Goal: Task Accomplishment & Management: Manage account settings

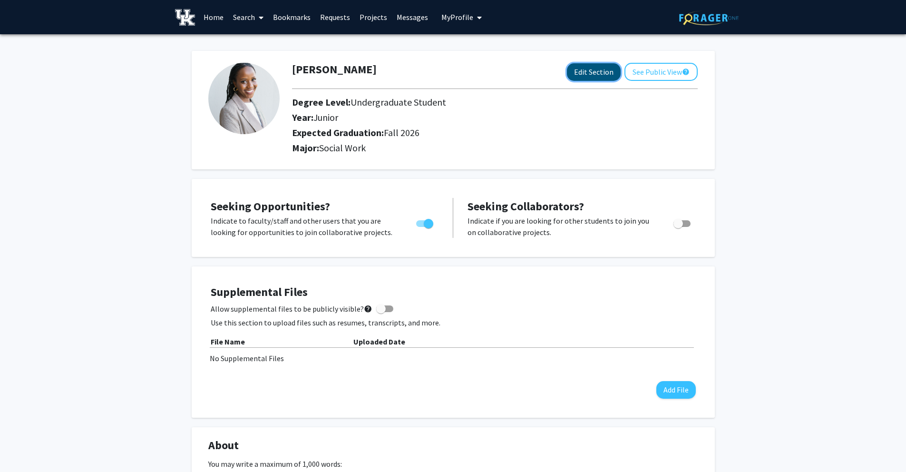
click at [600, 76] on button "Edit Section" at bounding box center [594, 72] width 54 height 18
select select "junior"
select select "35: fall_2026"
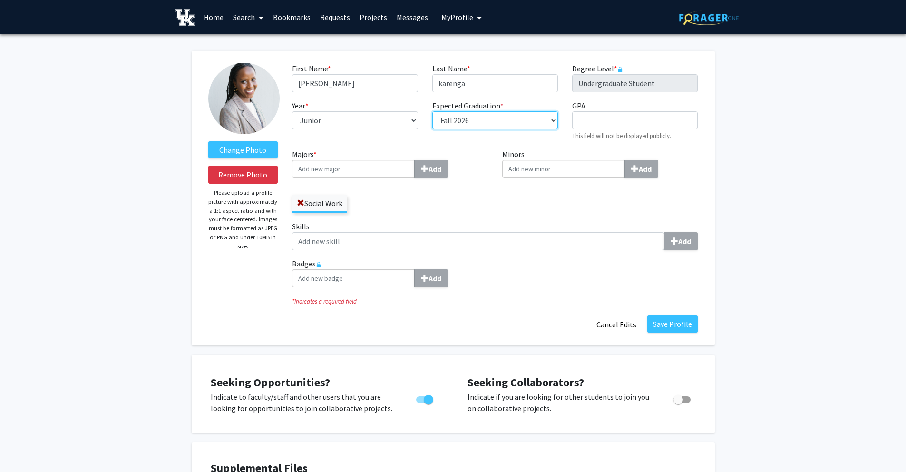
click at [554, 117] on select "Select graduation term... Spring 2018 Summer 2018 Fall 2018 Winter 2018 Spring …" at bounding box center [495, 120] width 126 height 18
click at [432, 111] on select "Select graduation term... Spring 2018 Summer 2018 Fall 2018 Winter 2018 Spring …" at bounding box center [495, 120] width 126 height 18
click at [553, 115] on select "Select graduation term... Spring 2018 Summer 2018 Fall 2018 Winter 2018 Spring …" at bounding box center [495, 120] width 126 height 18
click at [432, 111] on select "Select graduation term... Spring 2018 Summer 2018 Fall 2018 Winter 2018 Spring …" at bounding box center [495, 120] width 126 height 18
drag, startPoint x: 570, startPoint y: 120, endPoint x: 577, endPoint y: 119, distance: 6.7
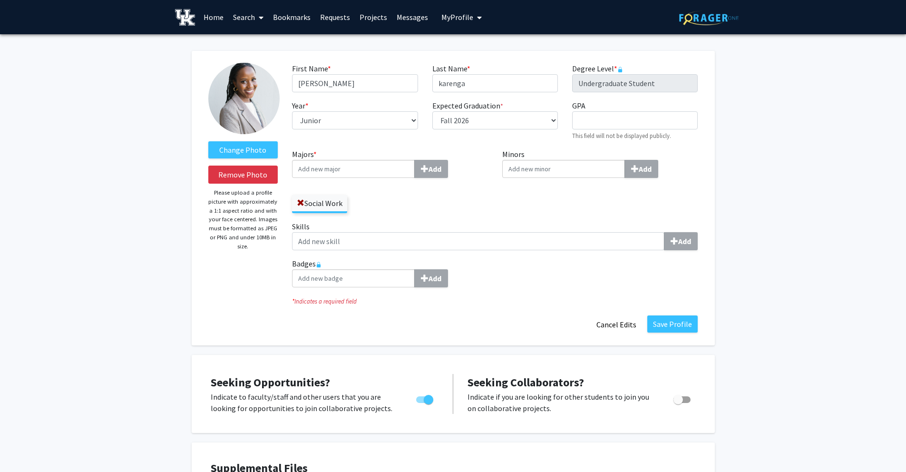
click at [570, 119] on div "GPA required This field will not be displayed publicly." at bounding box center [635, 120] width 140 height 41
click at [581, 119] on input "GPA required" at bounding box center [635, 120] width 126 height 18
type input "3.8"
click at [678, 172] on div "Add" at bounding box center [600, 169] width 196 height 18
click at [625, 172] on input "Minors Add" at bounding box center [563, 169] width 123 height 18
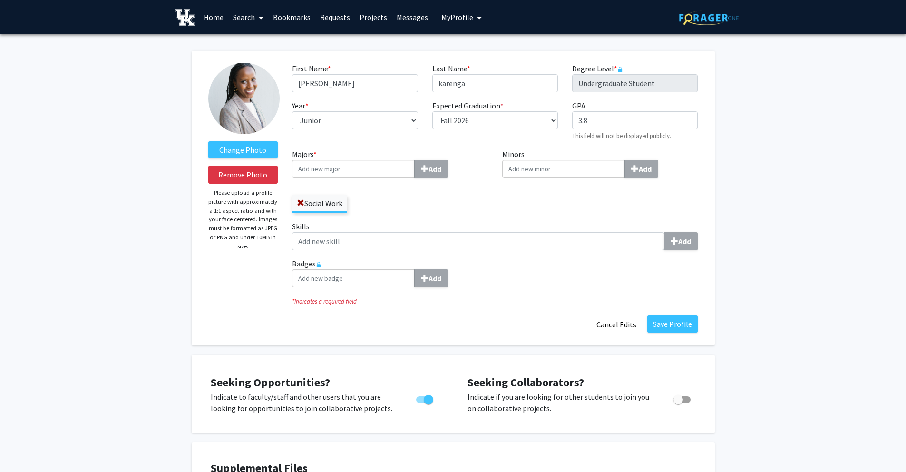
click at [557, 168] on input "Minors Add" at bounding box center [563, 169] width 123 height 18
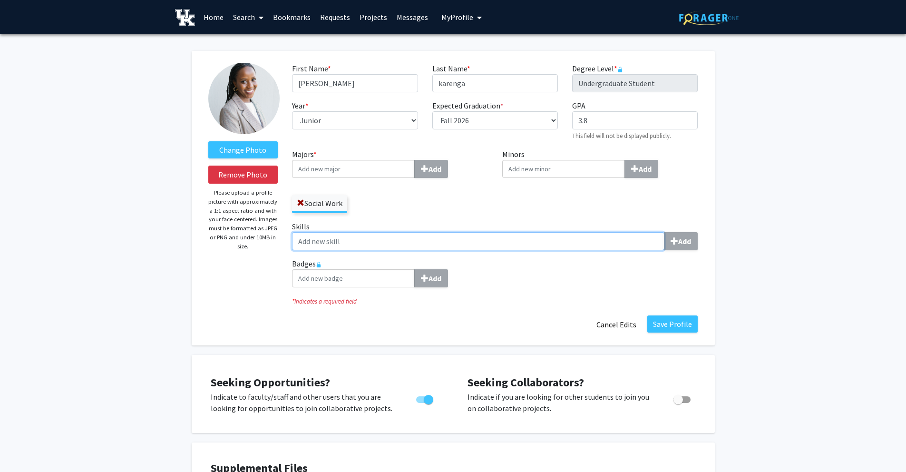
click at [352, 238] on input "Skills Add" at bounding box center [478, 241] width 372 height 18
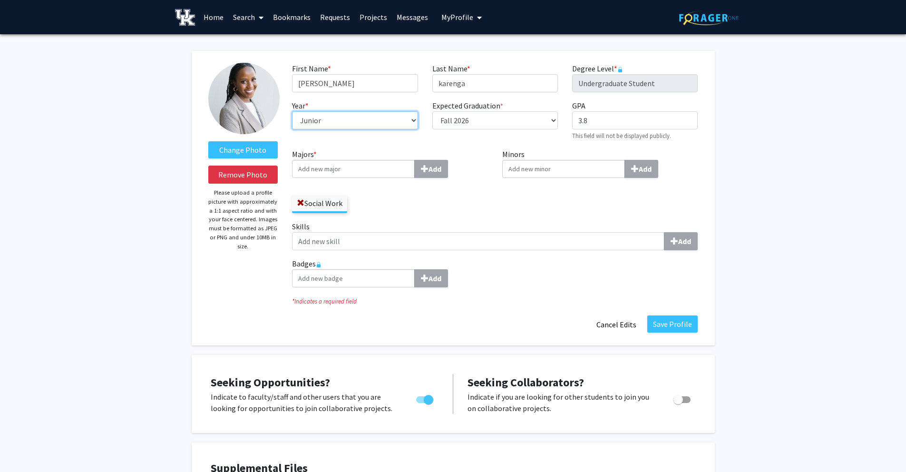
click at [397, 121] on select "--- First-year Sophomore Junior Senior Postbaccalaureate Certificate" at bounding box center [355, 120] width 126 height 18
click at [292, 111] on select "--- First-year Sophomore Junior Senior Postbaccalaureate Certificate" at bounding box center [355, 120] width 126 height 18
click at [397, 121] on select "--- First-year Sophomore Junior Senior Postbaccalaureate Certificate" at bounding box center [355, 120] width 126 height 18
click at [292, 111] on select "--- First-year Sophomore Junior Senior Postbaccalaureate Certificate" at bounding box center [355, 120] width 126 height 18
click at [388, 117] on select "--- First-year Sophomore Junior Senior Postbaccalaureate Certificate" at bounding box center [355, 120] width 126 height 18
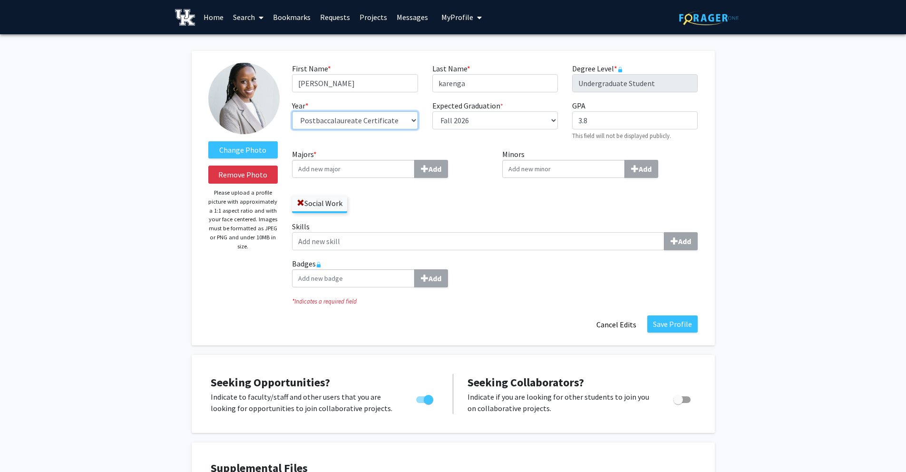
click at [292, 111] on select "--- First-year Sophomore Junior Senior Postbaccalaureate Certificate" at bounding box center [355, 120] width 126 height 18
click at [371, 112] on div "Year * required --- First-year Sophomore Junior Senior Postbaccalaureate Certif…" at bounding box center [355, 120] width 140 height 41
click at [371, 119] on select "--- First-year Sophomore Junior Senior Postbaccalaureate Certificate" at bounding box center [355, 120] width 126 height 18
select select "junior"
click at [292, 111] on select "--- First-year Sophomore Junior Senior Postbaccalaureate Certificate" at bounding box center [355, 120] width 126 height 18
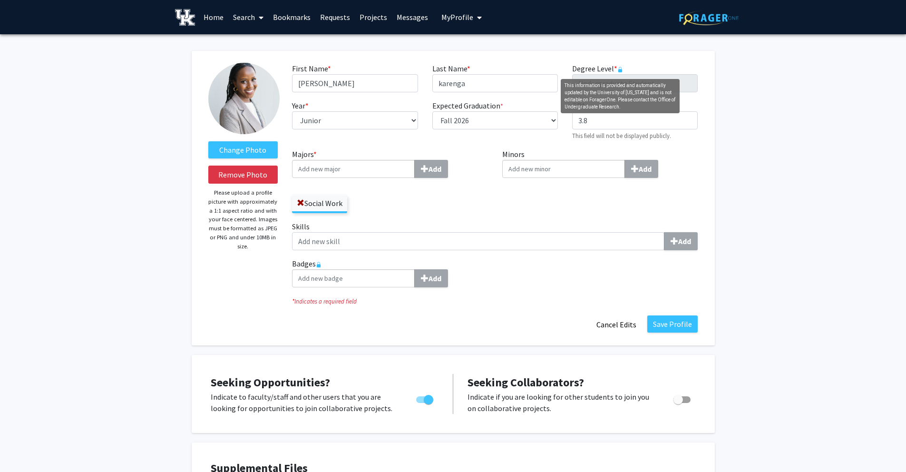
click at [683, 86] on mat-tooltip-component "This information is provided and automatically updated by the University of Ken…" at bounding box center [620, 96] width 132 height 48
click at [700, 173] on div "Minors Add" at bounding box center [600, 184] width 210 height 72
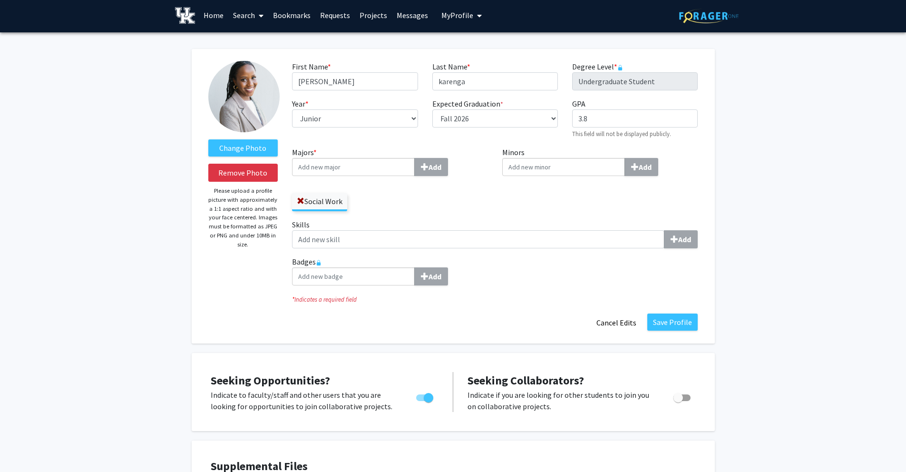
click at [374, 167] on input "Majors * Add" at bounding box center [353, 167] width 123 height 18
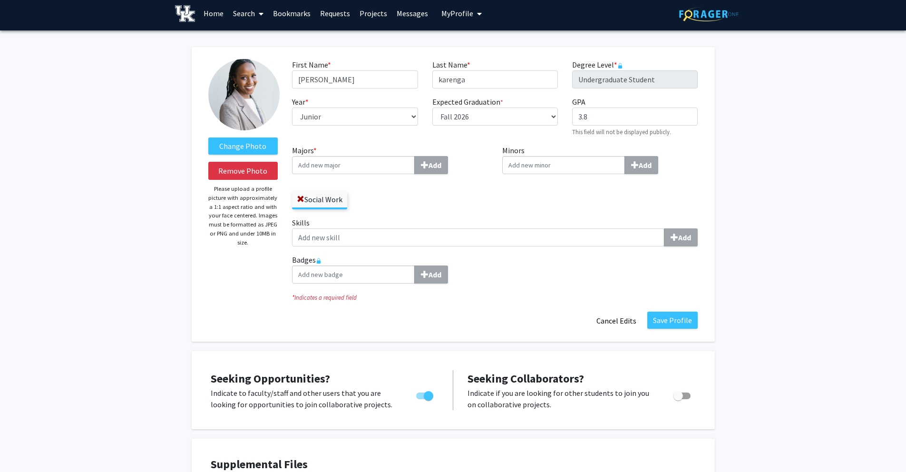
click at [389, 168] on input "Majors * Add" at bounding box center [353, 165] width 123 height 18
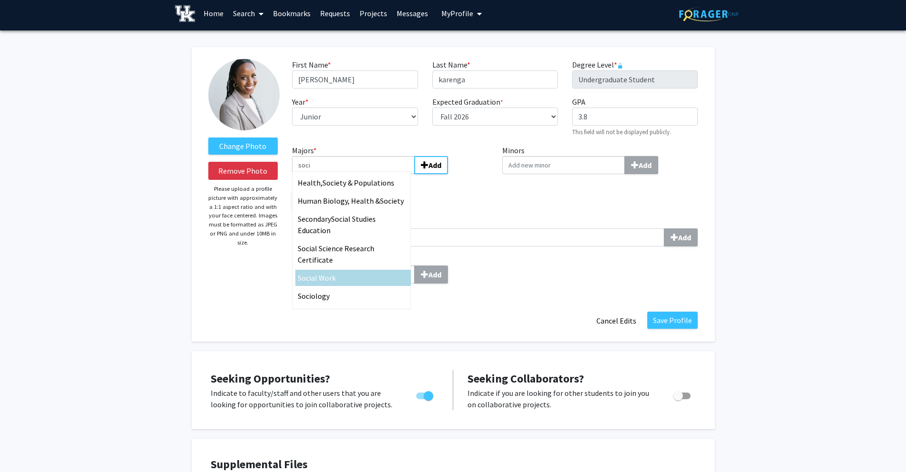
click at [334, 273] on span "al Work" at bounding box center [323, 278] width 25 height 10
click at [334, 174] on input "soci" at bounding box center [353, 165] width 123 height 18
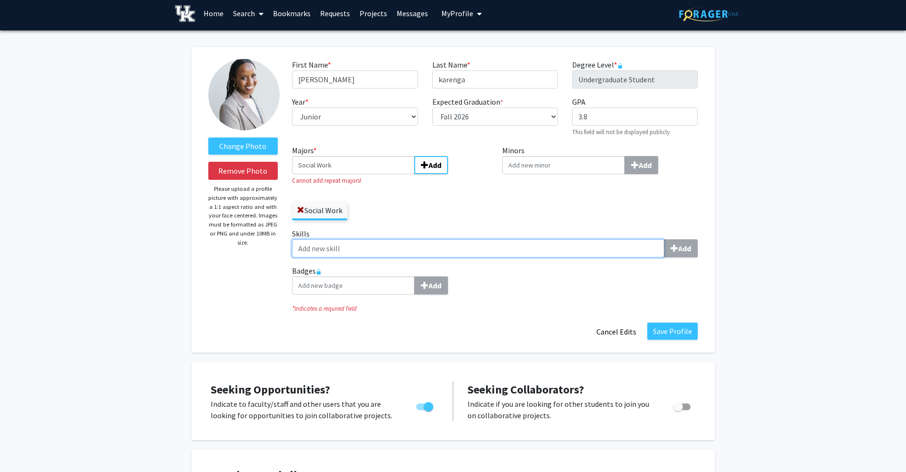
click at [448, 248] on input "Skills Add" at bounding box center [478, 248] width 372 height 18
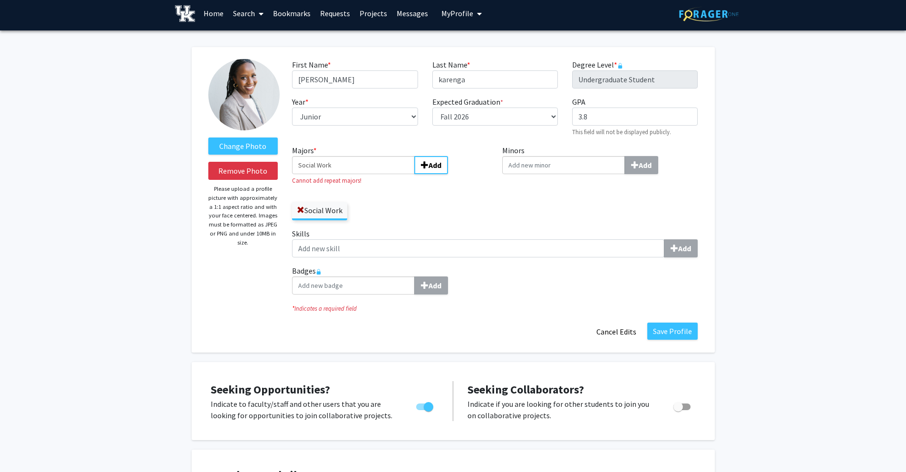
click at [415, 193] on div "Social Work" at bounding box center [390, 207] width 196 height 28
click at [395, 166] on input "Social Work" at bounding box center [353, 165] width 123 height 18
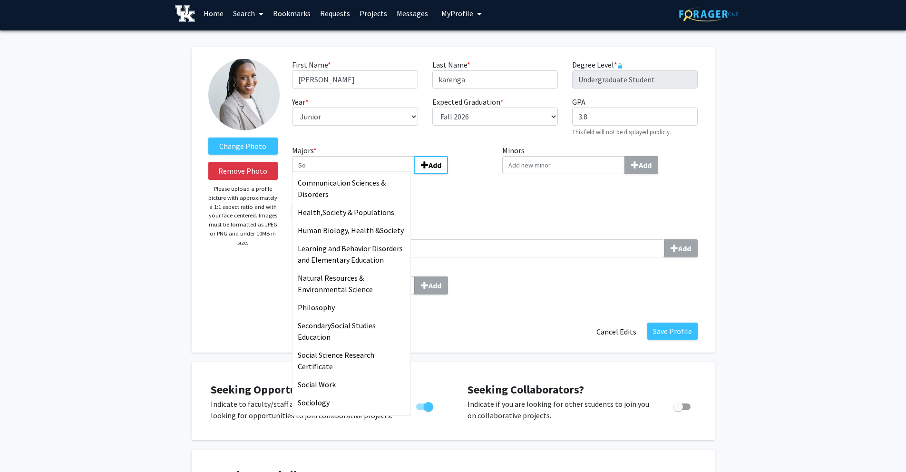
type input "S"
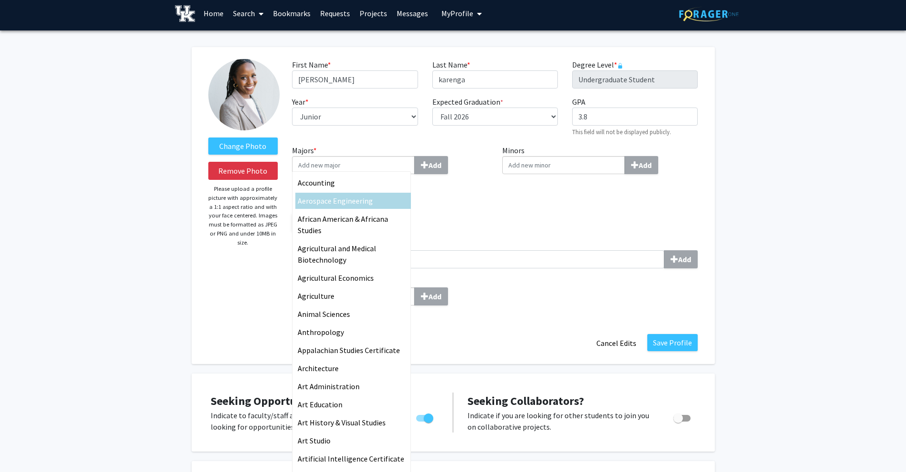
click at [475, 232] on div "Majors * Accounting Aerospace Engineering African American & Africana Studies A…" at bounding box center [495, 229] width 420 height 168
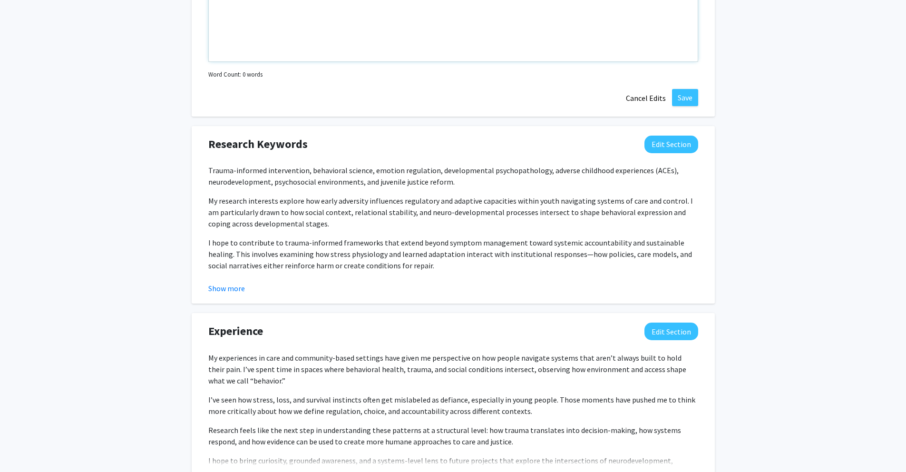
scroll to position [789, 0]
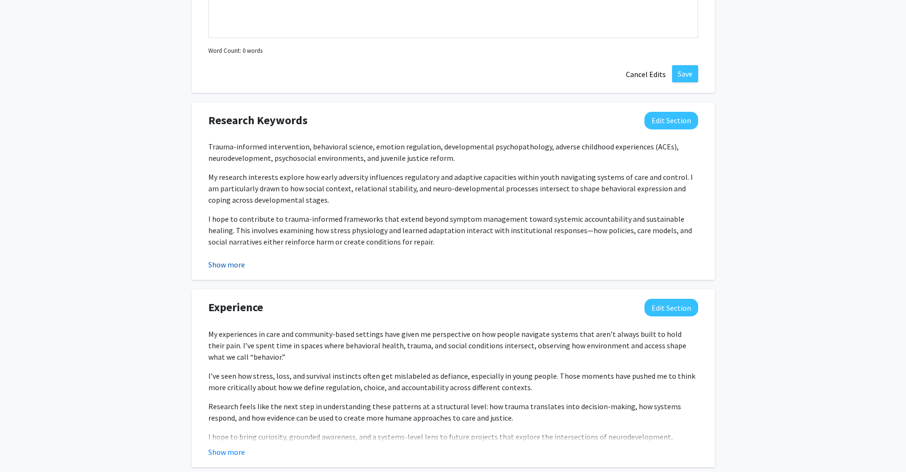
click at [214, 269] on button "Show more" at bounding box center [226, 264] width 37 height 11
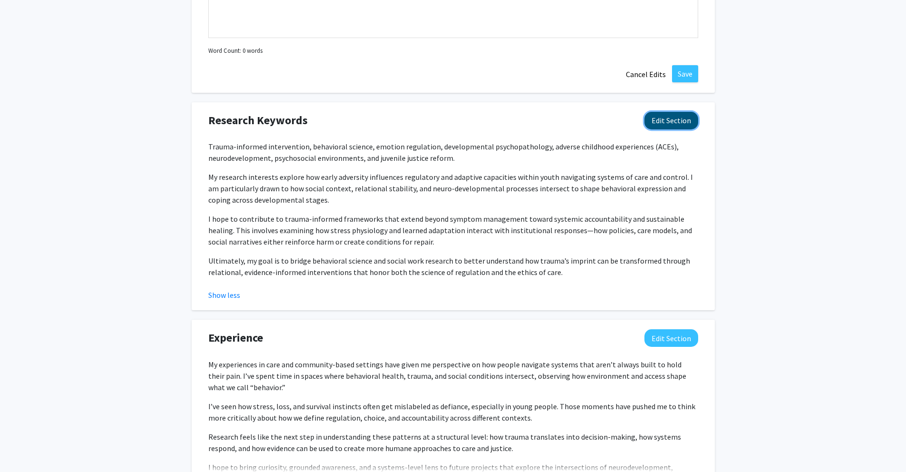
click at [674, 117] on button "Edit Section" at bounding box center [672, 121] width 54 height 18
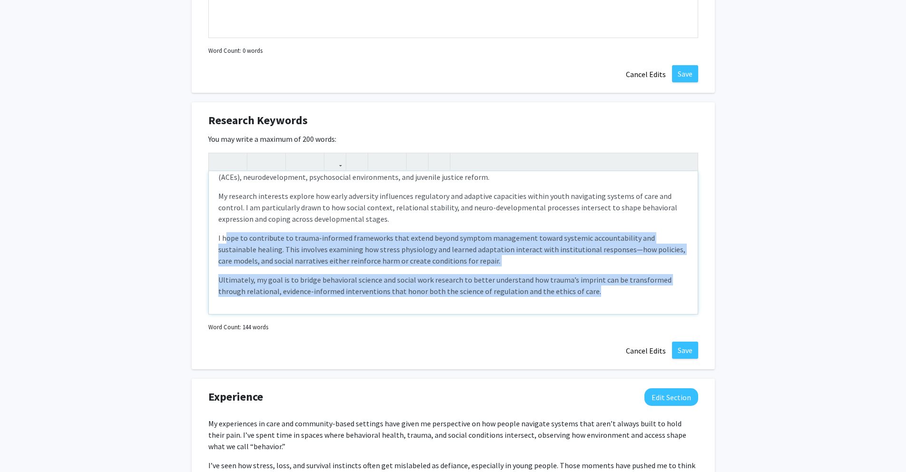
drag, startPoint x: 225, startPoint y: 233, endPoint x: 257, endPoint y: 331, distance: 103.5
click at [257, 331] on div "Trauma-informed intervention, behavioral science, emotion regulation, developme…" at bounding box center [453, 243] width 490 height 181
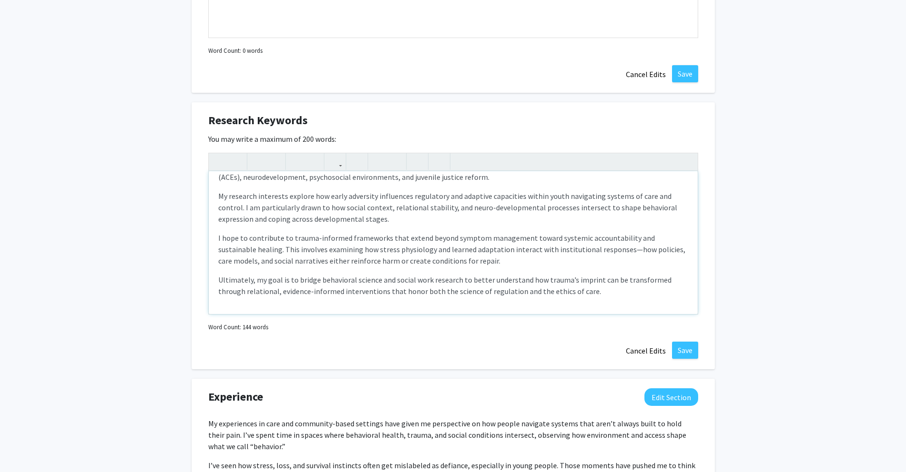
scroll to position [0, 0]
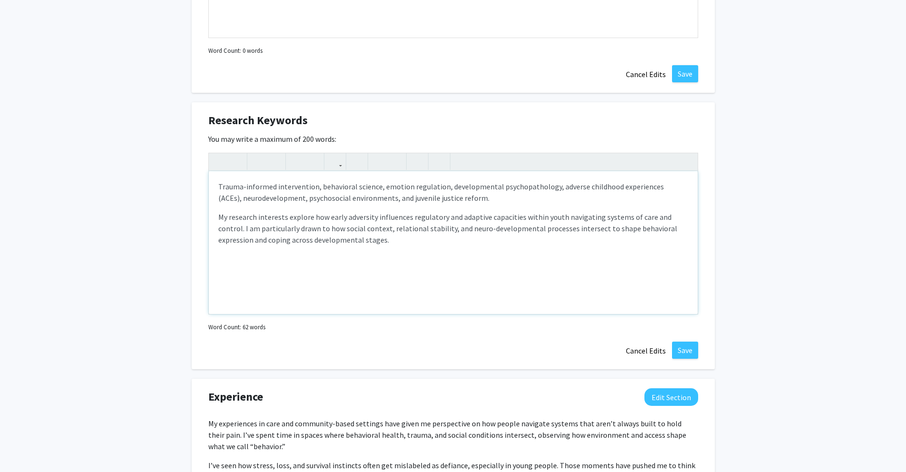
type textarea "<p>Trauma-informed intervention, behavioral science, emotion regulation, develo…"
click at [705, 356] on div "Research Keywords Edit Section You may write a maximum of 200 words: <p>Trauma-…" at bounding box center [453, 235] width 523 height 267
click at [692, 353] on button "Save" at bounding box center [685, 350] width 26 height 17
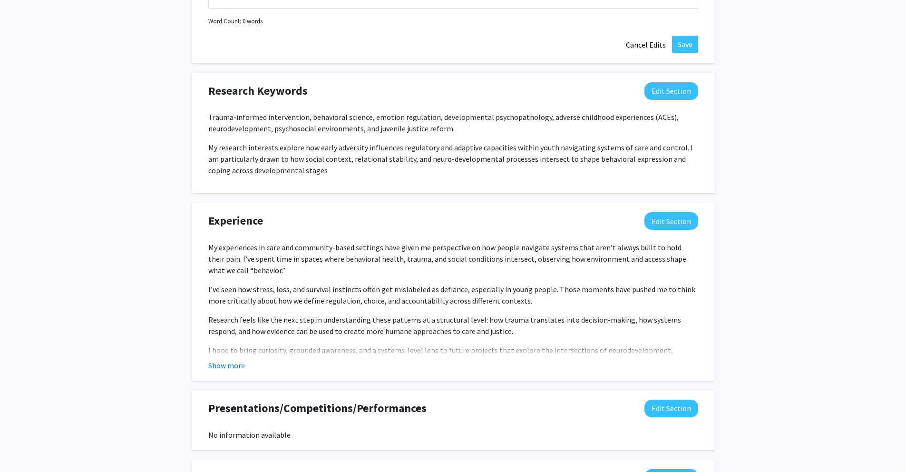
select select "junior"
select select "35: fall_2026"
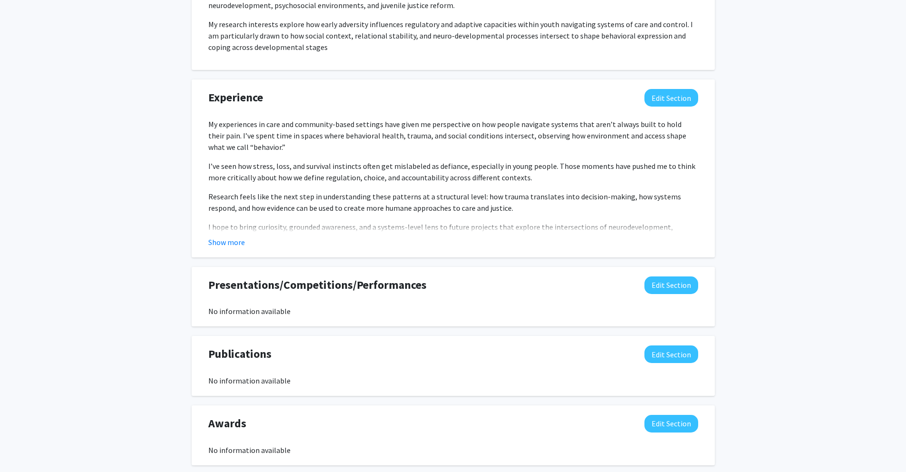
scroll to position [830, 0]
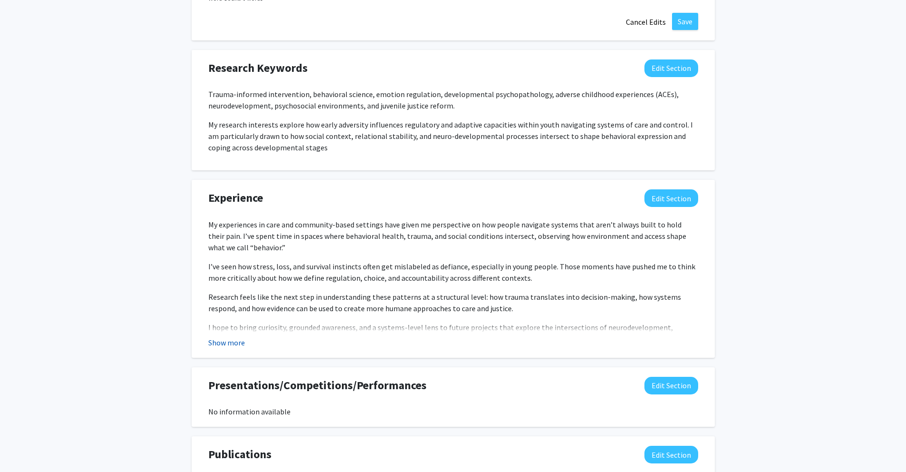
click at [219, 342] on button "Show more" at bounding box center [226, 342] width 37 height 11
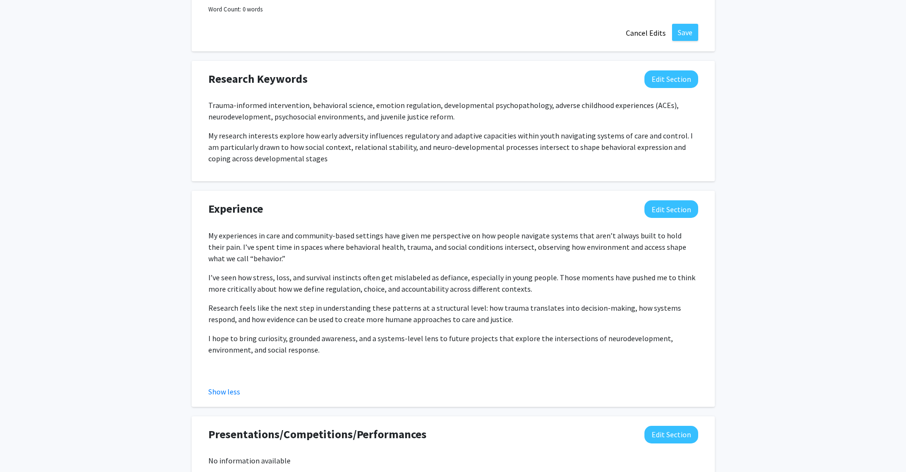
scroll to position [810, 0]
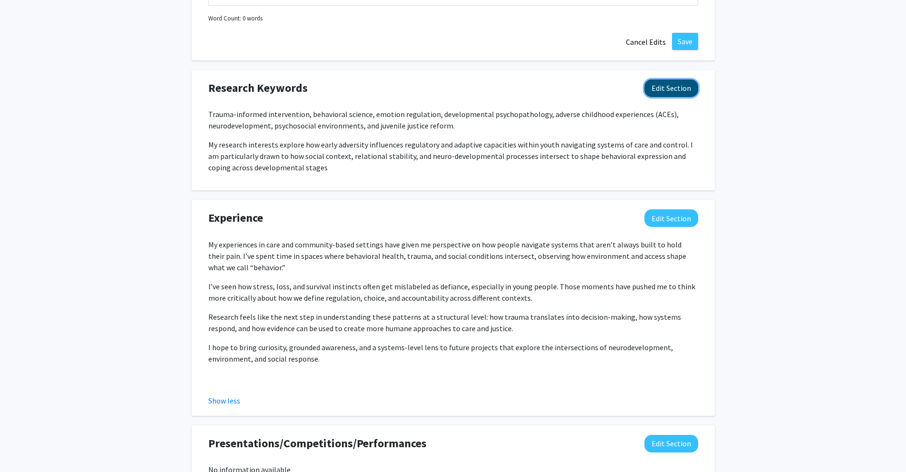
click at [676, 87] on button "Edit Section" at bounding box center [672, 88] width 54 height 18
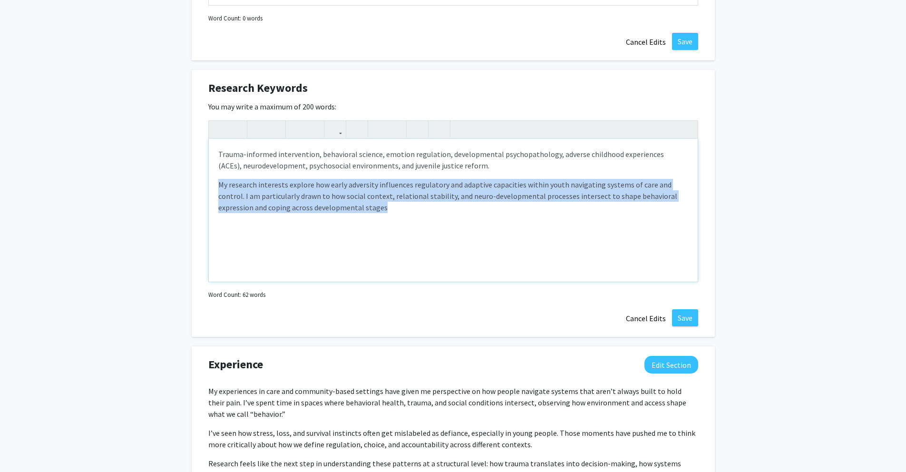
drag, startPoint x: 350, startPoint y: 214, endPoint x: 219, endPoint y: 182, distance: 135.1
click at [219, 182] on div "Trauma-informed intervention, behavioral science, emotion regulation, developme…" at bounding box center [453, 210] width 489 height 143
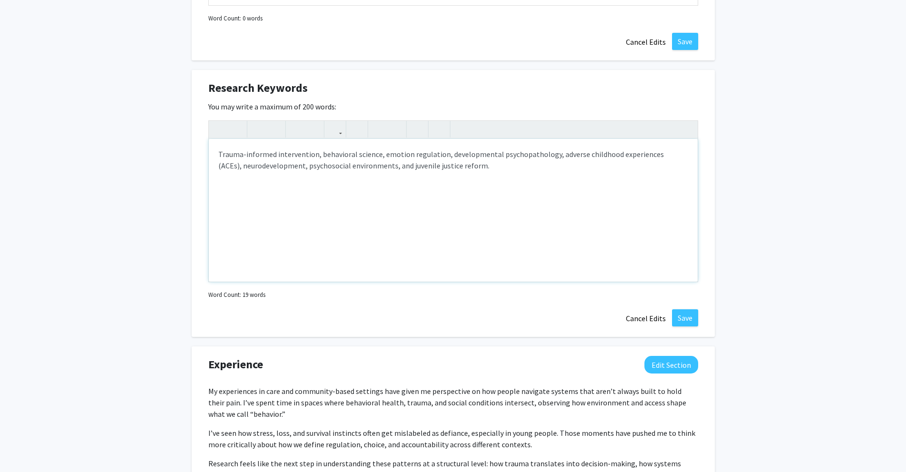
type textarea "<p>Trauma-informed intervention, behavioral science, emotion regulation, develo…"
click at [692, 315] on button "Save" at bounding box center [685, 317] width 26 height 17
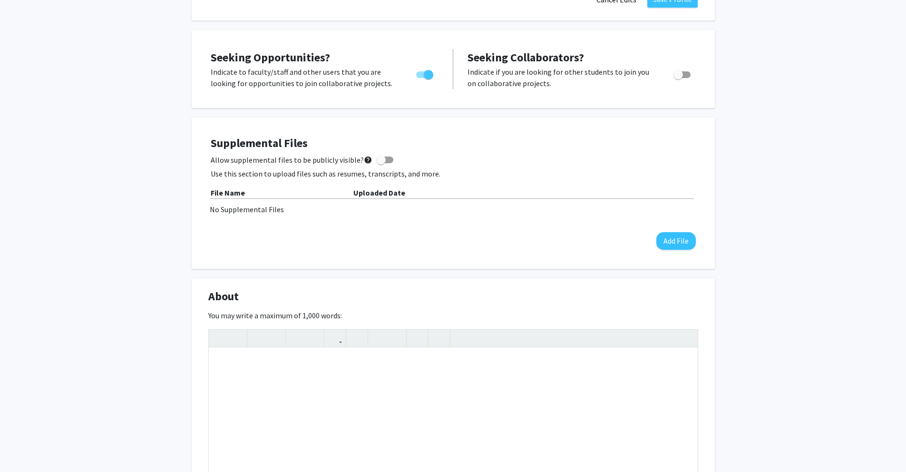
scroll to position [464, 0]
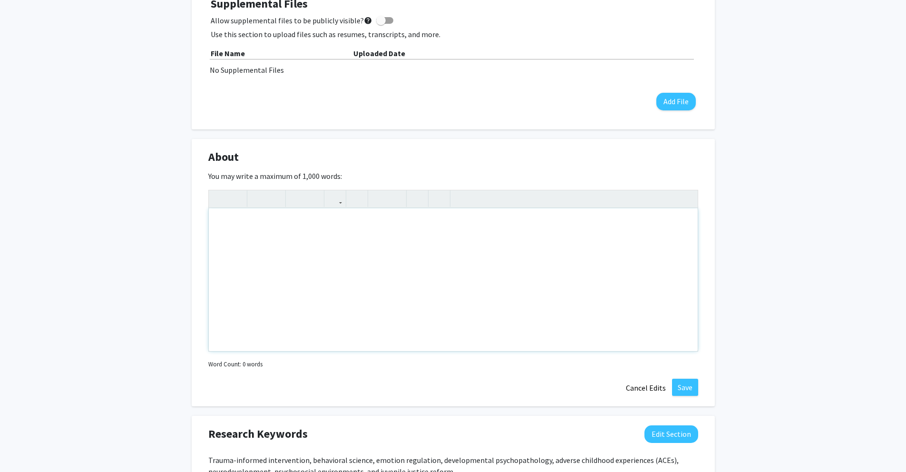
click at [381, 340] on div "Note to users with screen readers: Please deactivate our accessibility plugin f…" at bounding box center [453, 279] width 489 height 143
click at [359, 257] on div "Note to users with screen readers: Please deactivate our accessibility plugin f…" at bounding box center [453, 279] width 489 height 143
paste div "Note to users with screen readers: Please deactivate our accessibility plugin f…"
type textarea "<p>I’m interested in how people adapt to uncertainty and find structure in envi…"
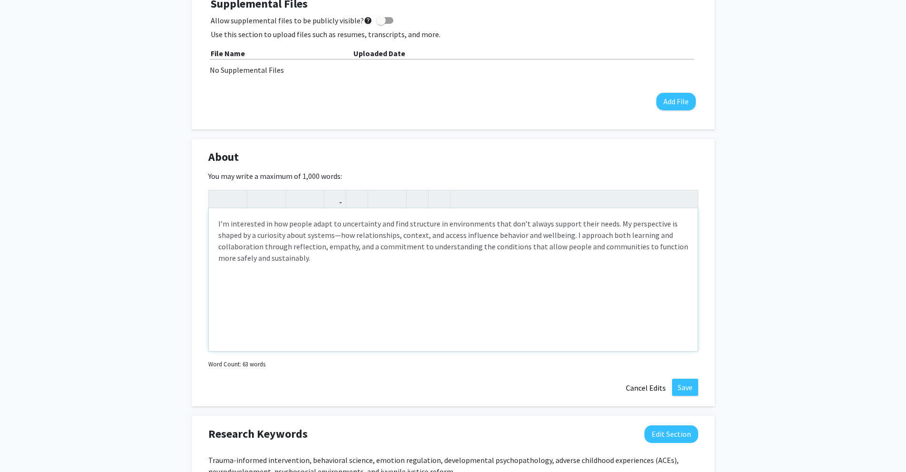
click at [339, 234] on p "I’m interested in how people adapt to uncertainty and find structure in environ…" at bounding box center [453, 241] width 470 height 46
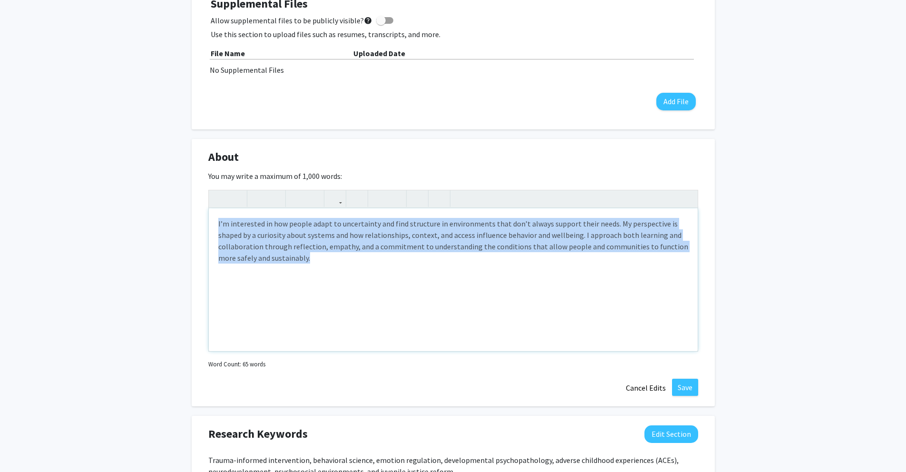
drag, startPoint x: 341, startPoint y: 297, endPoint x: 227, endPoint y: 213, distance: 141.5
click at [227, 213] on div "I’m interested in how people adapt to uncertainty and find structure in environ…" at bounding box center [453, 279] width 489 height 143
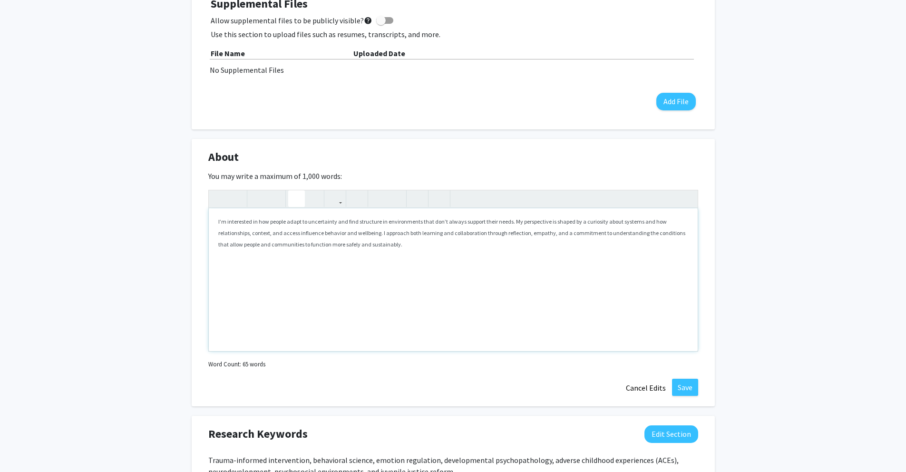
click at [294, 197] on icon "button" at bounding box center [297, 199] width 8 height 16
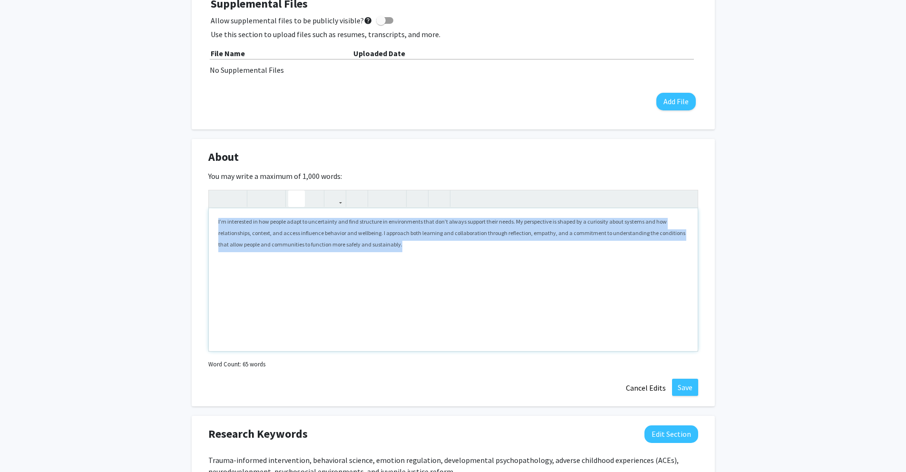
click at [298, 200] on icon "button" at bounding box center [297, 199] width 8 height 16
click at [309, 200] on icon "button" at bounding box center [313, 199] width 8 height 16
click at [315, 205] on icon "button" at bounding box center [313, 199] width 8 height 16
click at [316, 203] on icon "button" at bounding box center [313, 199] width 8 height 16
click at [316, 202] on icon "button" at bounding box center [313, 199] width 8 height 16
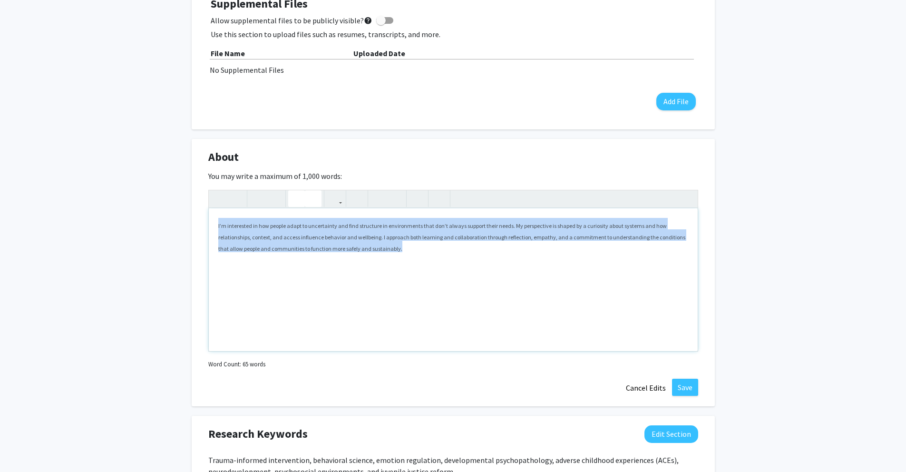
click at [293, 191] on use "button" at bounding box center [293, 191] width 0 height 0
click at [309, 191] on use "button" at bounding box center [309, 191] width 0 height 0
click at [262, 195] on icon "button" at bounding box center [258, 199] width 8 height 16
type textarea "<p><sub>I’m interested in how people adapt to uncertainty and find structure in…"
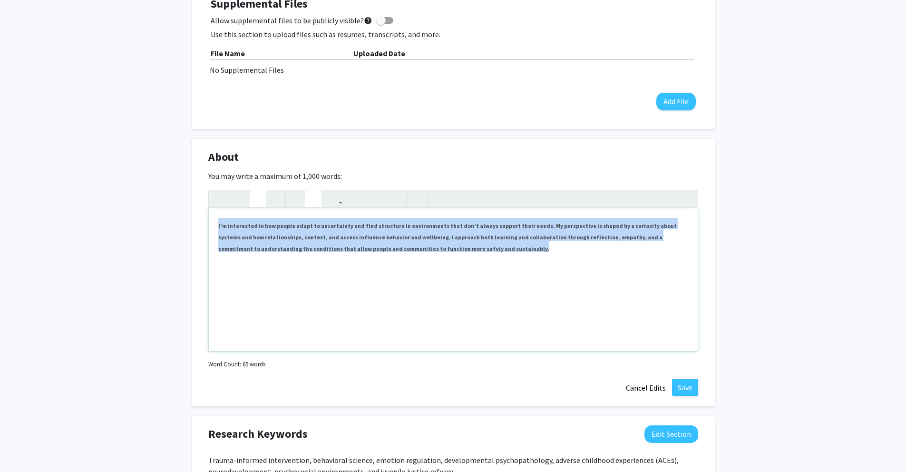
click at [262, 195] on icon "button" at bounding box center [258, 199] width 8 height 16
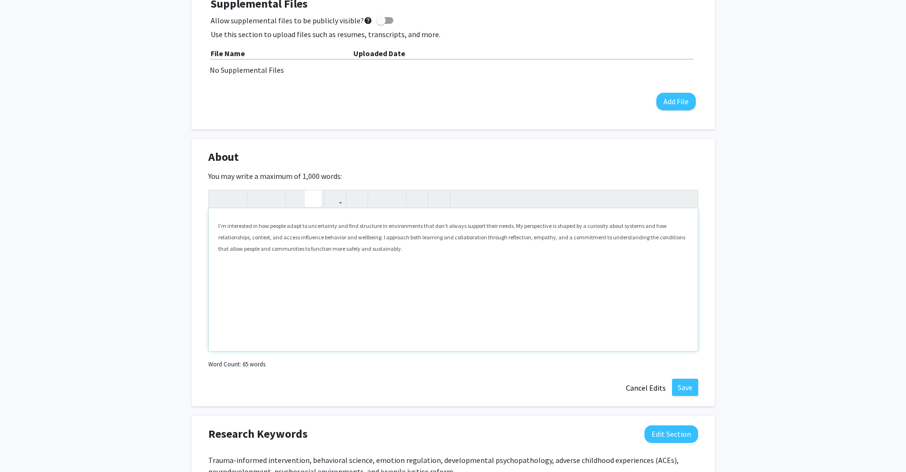
click at [354, 297] on div "I’m interested in how people adapt to uncertainty and find structure in environ…" at bounding box center [453, 279] width 489 height 143
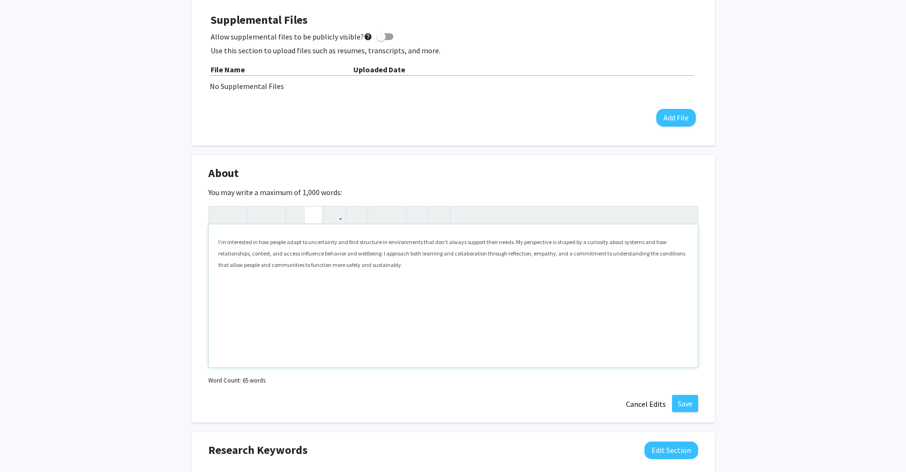
scroll to position [520, 0]
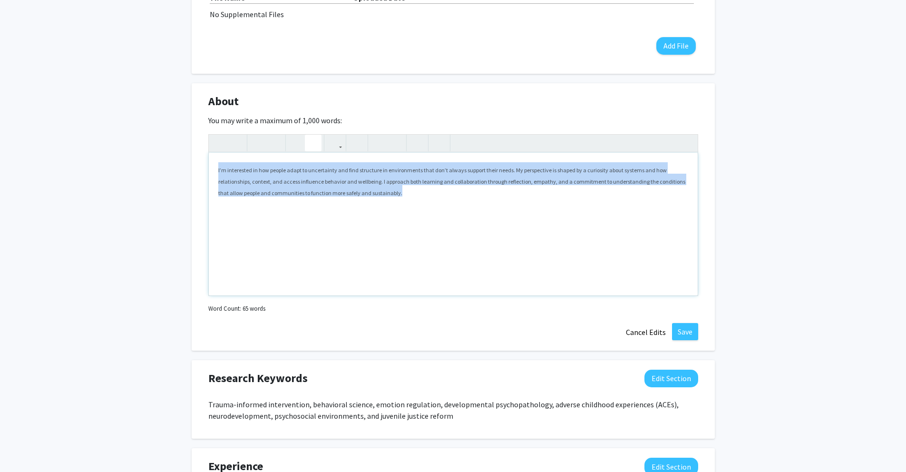
drag, startPoint x: 397, startPoint y: 187, endPoint x: 247, endPoint y: 149, distance: 154.7
click at [247, 149] on div "<p><sub>I’m interested in how people adapt to uncertainty and find structure in…" at bounding box center [453, 215] width 490 height 162
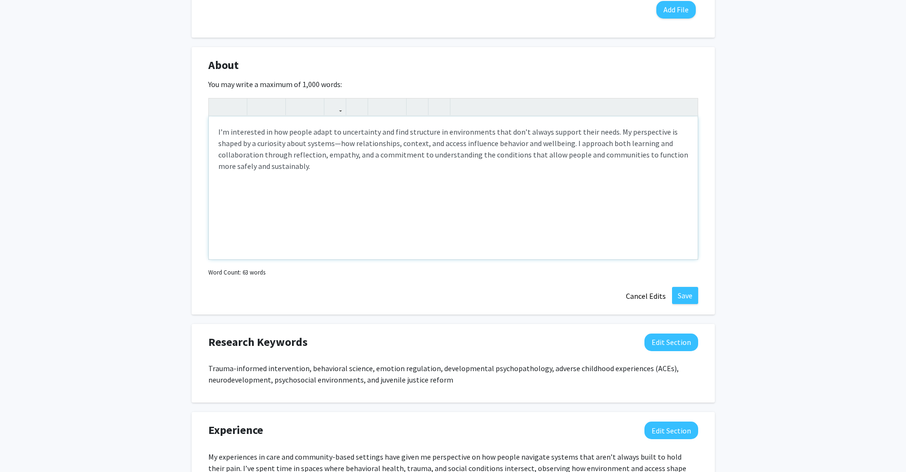
scroll to position [557, 0]
click at [310, 196] on div "I’m interested in how people adapt to uncertainty and find structure in environ…" at bounding box center [453, 187] width 489 height 143
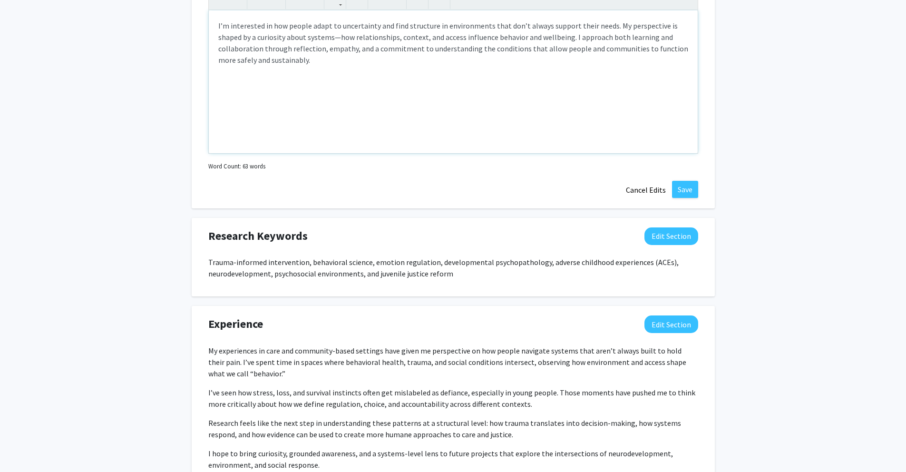
scroll to position [630, 0]
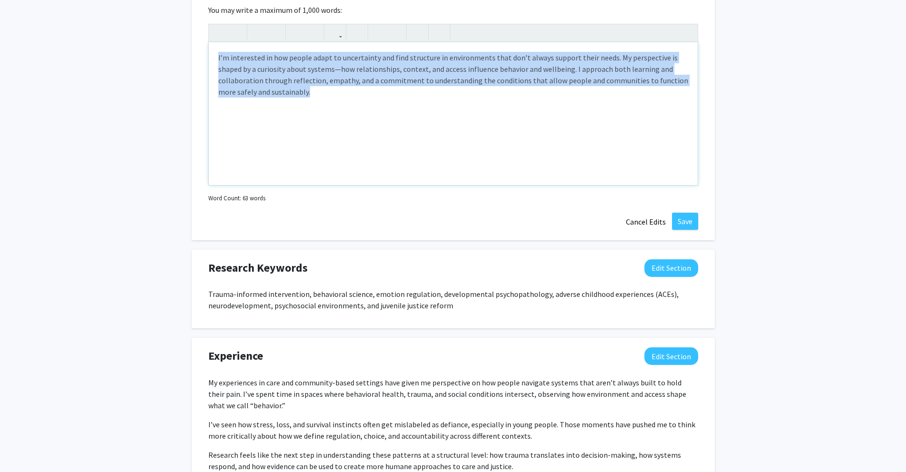
drag, startPoint x: 216, startPoint y: 49, endPoint x: 290, endPoint y: 107, distance: 94.1
click at [290, 107] on div "I’m interested in how people adapt to uncertainty and find structure in environ…" at bounding box center [453, 113] width 489 height 143
click at [274, 29] on icon "button" at bounding box center [275, 33] width 8 height 16
click at [232, 29] on icon "button" at bounding box center [236, 33] width 8 height 16
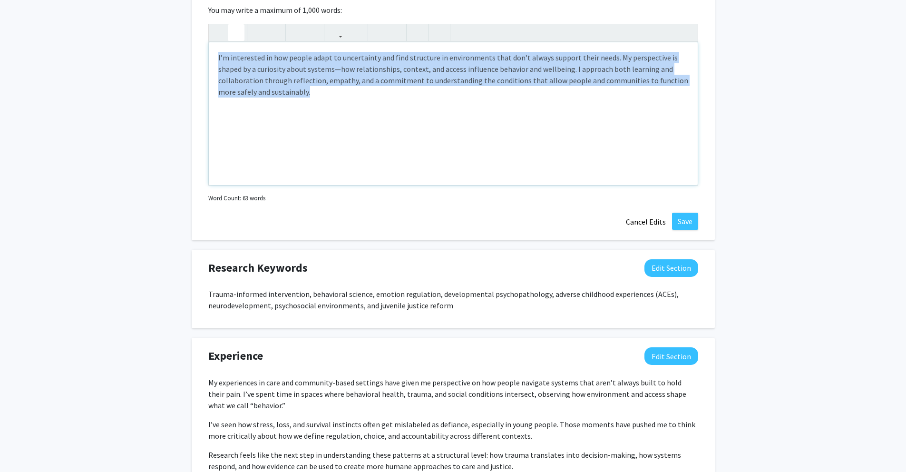
click at [236, 34] on icon "button" at bounding box center [236, 33] width 8 height 16
click at [215, 34] on icon "button" at bounding box center [219, 33] width 8 height 16
click at [236, 34] on icon "button" at bounding box center [236, 33] width 8 height 16
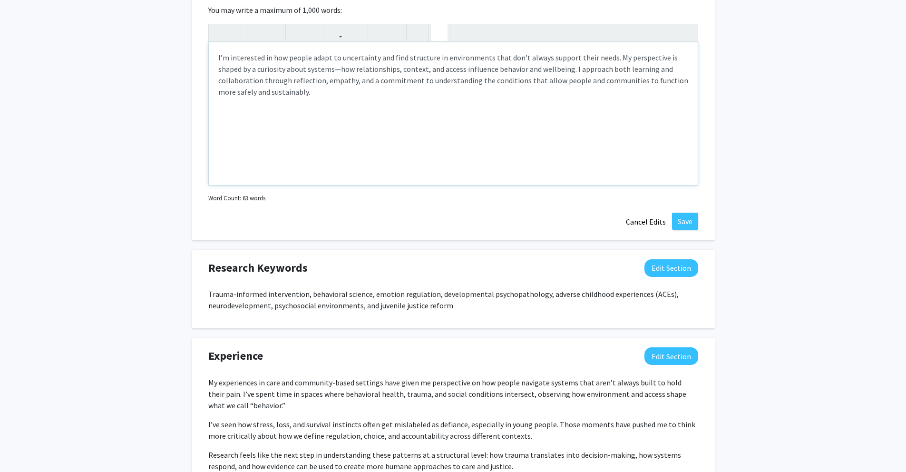
click at [432, 31] on button "button" at bounding box center [439, 32] width 17 height 17
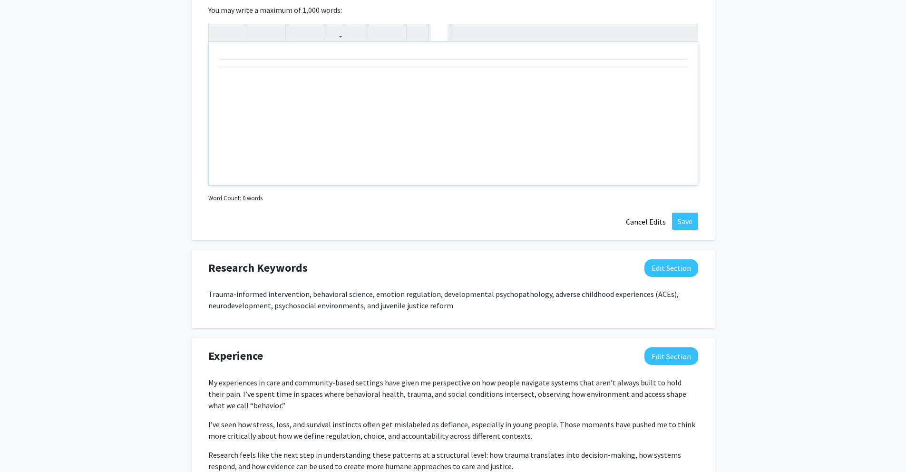
click at [432, 31] on button "button" at bounding box center [439, 32] width 17 height 17
click at [434, 104] on div "Note to users with screen readers: Please deactivate our accessibility plugin f…" at bounding box center [453, 113] width 489 height 143
click at [220, 30] on icon "button" at bounding box center [219, 33] width 8 height 16
type textarea "<p><hr></p>"
click at [220, 30] on icon "button" at bounding box center [219, 33] width 8 height 16
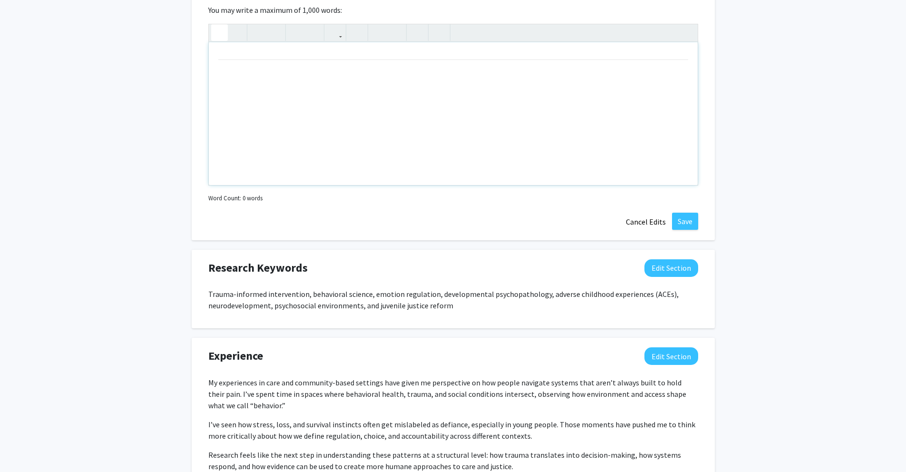
click at [220, 30] on icon "button" at bounding box center [219, 33] width 8 height 16
click at [221, 31] on icon "button" at bounding box center [219, 33] width 8 height 16
click at [238, 35] on icon "button" at bounding box center [236, 33] width 8 height 16
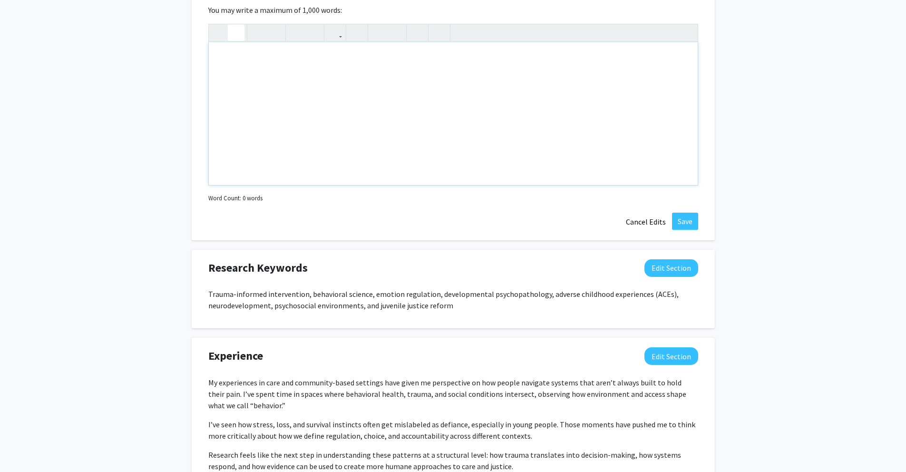
click at [238, 35] on icon "button" at bounding box center [236, 33] width 8 height 16
click at [232, 25] on use "button" at bounding box center [232, 25] width 0 height 0
type textarea "<p><hr></p>"
click at [232, 25] on use "button" at bounding box center [232, 25] width 0 height 0
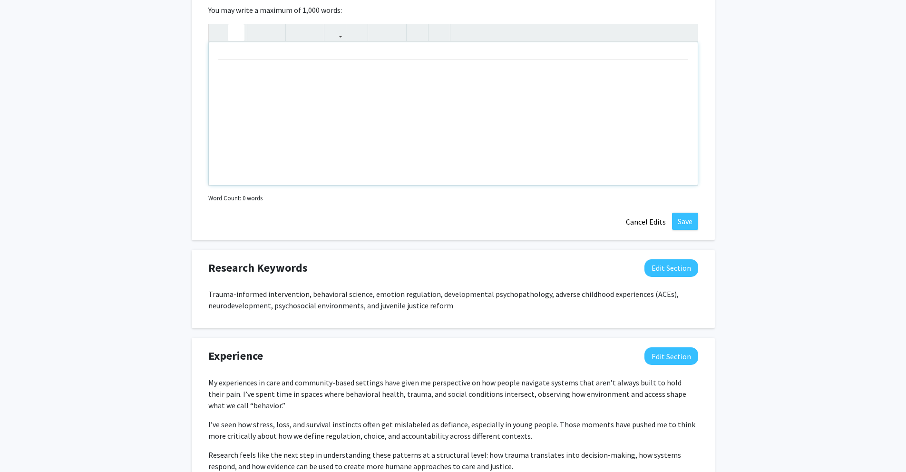
click at [232, 25] on use "button" at bounding box center [232, 25] width 0 height 0
click at [217, 28] on icon "button" at bounding box center [219, 33] width 8 height 16
click at [217, 29] on icon "button" at bounding box center [219, 33] width 8 height 16
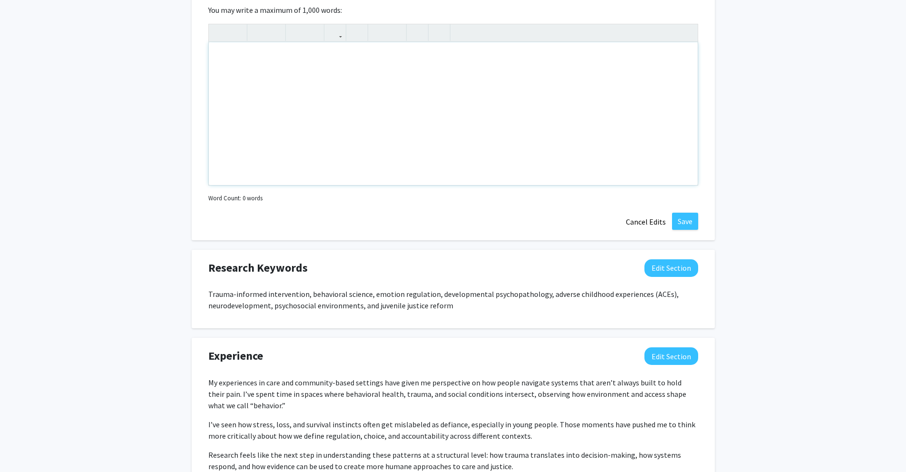
click at [283, 118] on div "Note to users with screen readers: Please deactivate our accessibility plugin f…" at bounding box center [453, 113] width 489 height 143
click at [468, 67] on div "Note to users with screen readers: Please deactivate our accessibility plugin f…" at bounding box center [453, 113] width 489 height 143
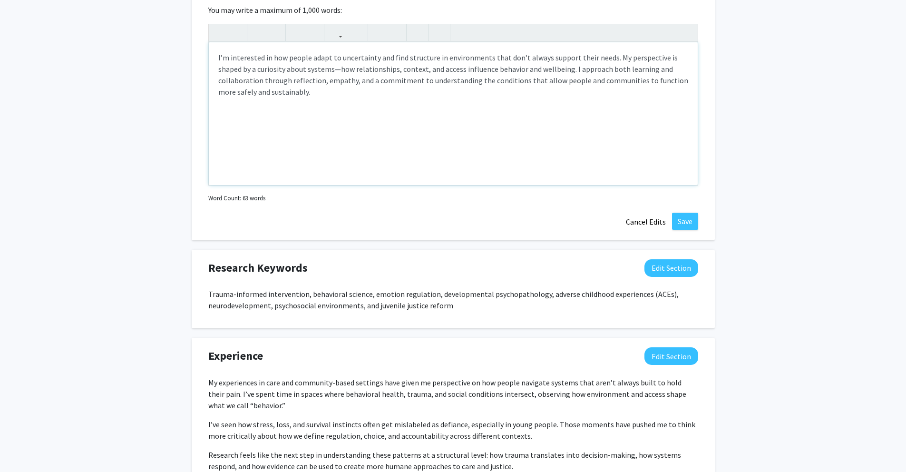
click at [335, 69] on p "I’m interested in how people adapt to uncertainty and find structure in environ…" at bounding box center [453, 75] width 470 height 46
type textarea "<p>I’m interested in how people adapt to uncertainty and find structure in envi…"
click at [417, 187] on div "<p>I’m interested in how people adapt to uncertainty and find structure in envi…" at bounding box center [453, 114] width 490 height 181
click at [679, 214] on button "Save" at bounding box center [685, 219] width 26 height 17
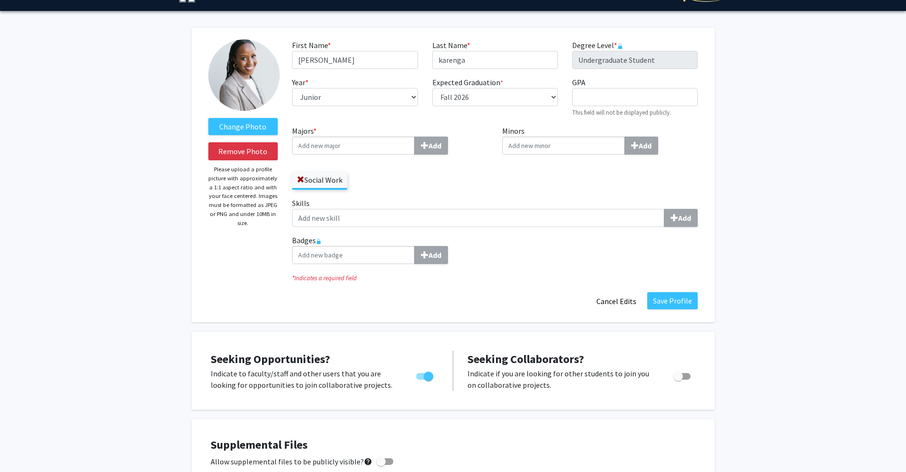
scroll to position [14, 0]
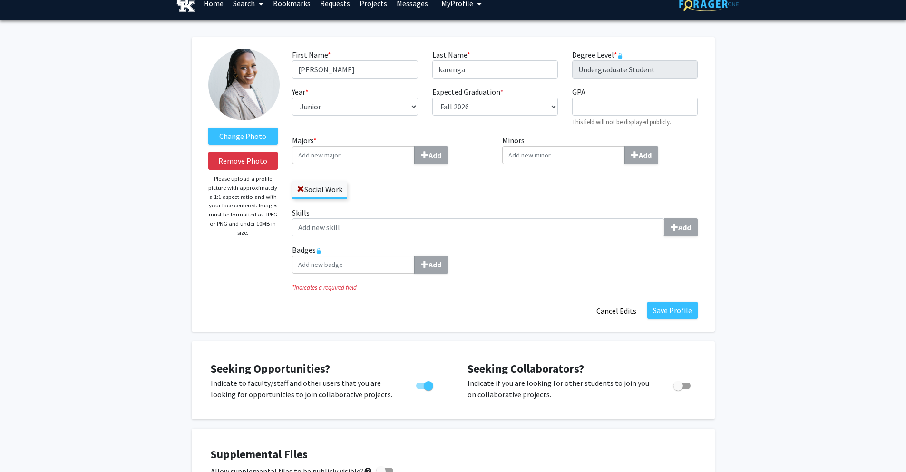
click at [305, 189] on label "Social Work" at bounding box center [319, 189] width 55 height 16
click at [0, 0] on input "Social Work" at bounding box center [0, 0] width 0 height 0
click at [302, 192] on span at bounding box center [301, 190] width 8 height 8
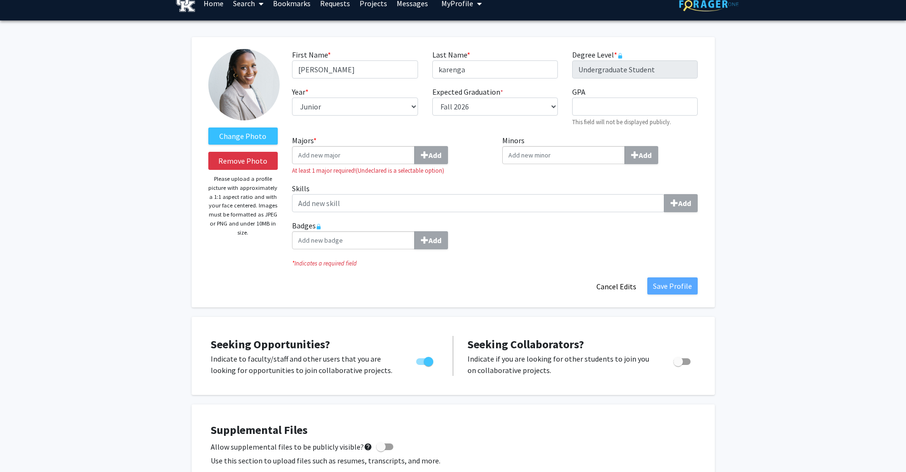
click at [360, 291] on div "Save Profile Cancel Edits" at bounding box center [495, 286] width 420 height 18
click at [661, 294] on div "Save Profile Cancel Edits" at bounding box center [495, 286] width 420 height 18
click at [367, 156] on input "Majors * Add" at bounding box center [353, 155] width 123 height 18
click at [367, 160] on input "Majors * Add" at bounding box center [353, 155] width 123 height 18
click at [366, 156] on input "Majors * Add" at bounding box center [353, 155] width 123 height 18
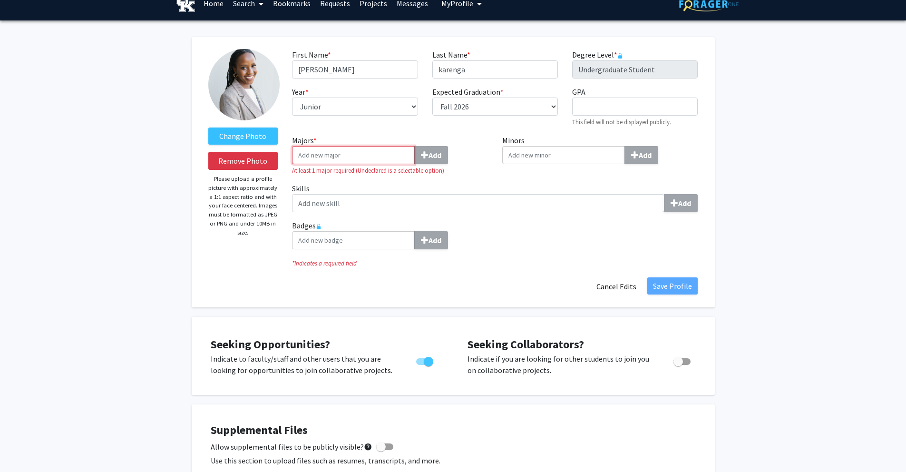
click at [352, 163] on input "Majors * Add" at bounding box center [353, 155] width 123 height 18
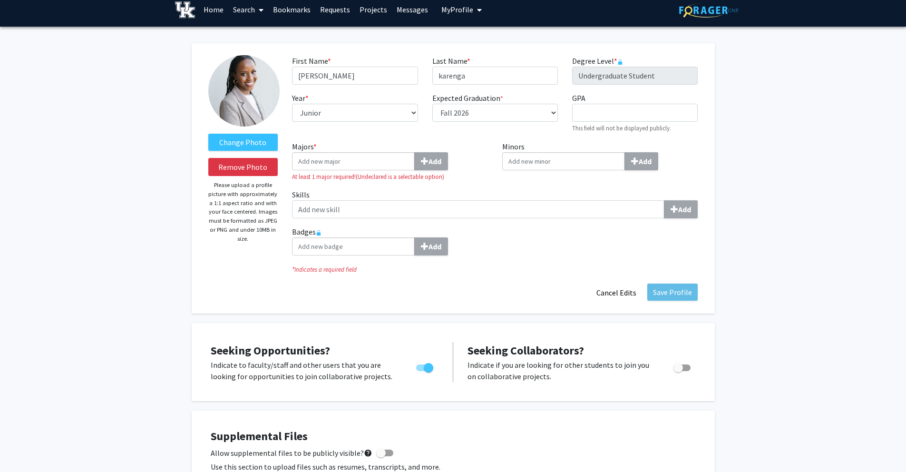
scroll to position [0, 0]
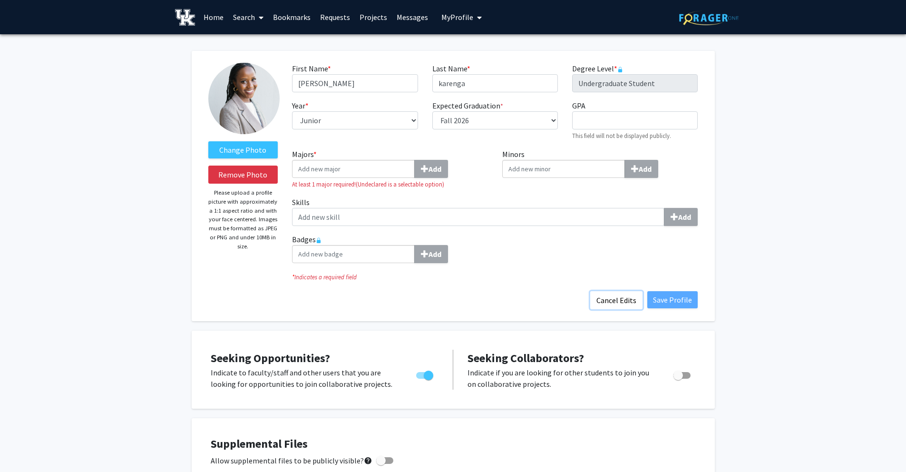
click at [628, 296] on button "Cancel Edits" at bounding box center [616, 300] width 52 height 18
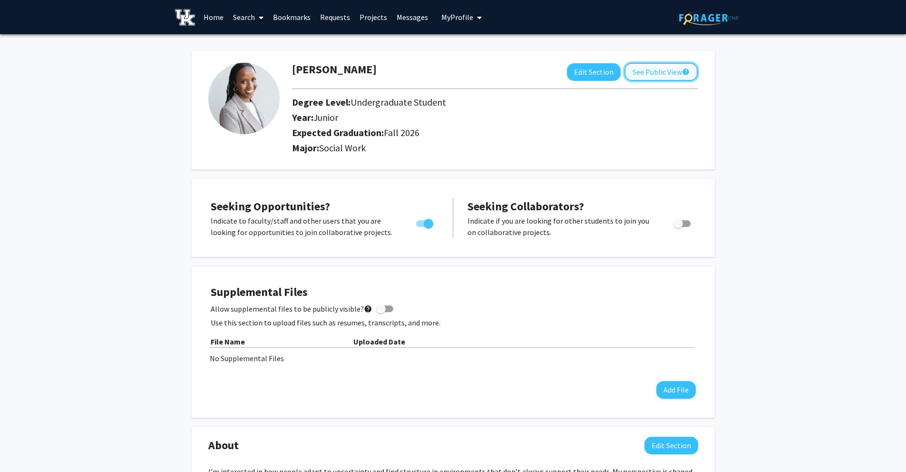
click at [657, 67] on button "See Public View help" at bounding box center [661, 72] width 73 height 18
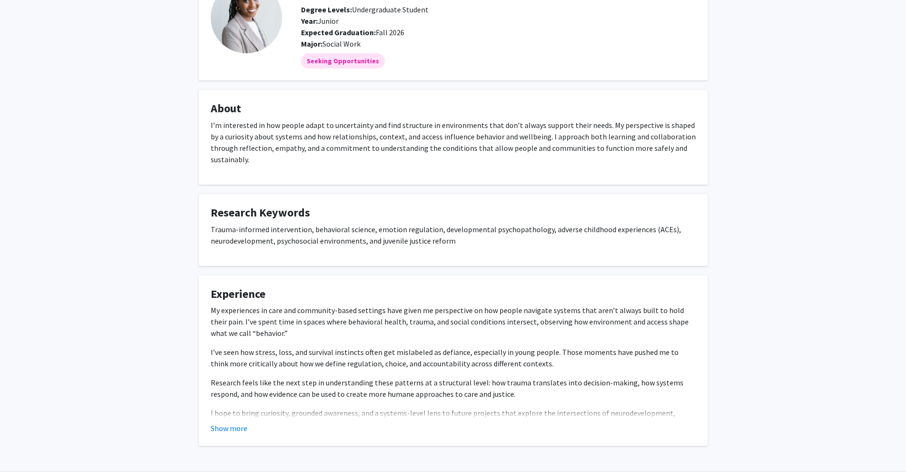
scroll to position [93, 0]
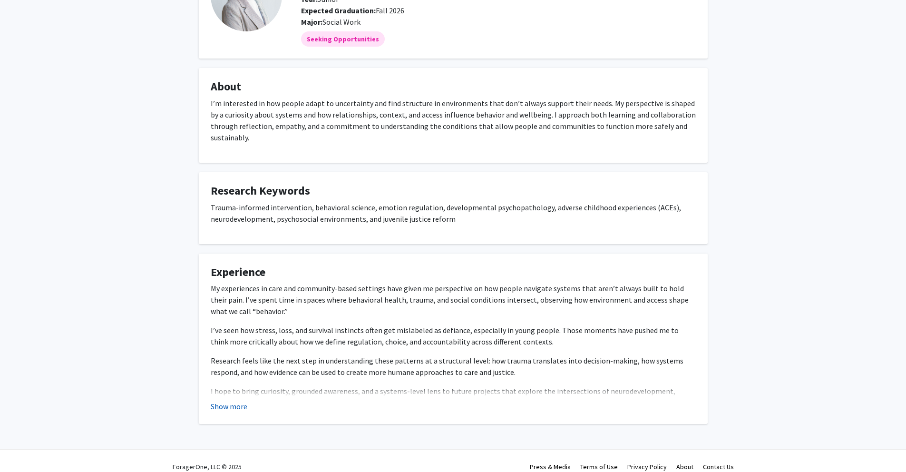
click at [238, 401] on button "Show more" at bounding box center [229, 406] width 37 height 11
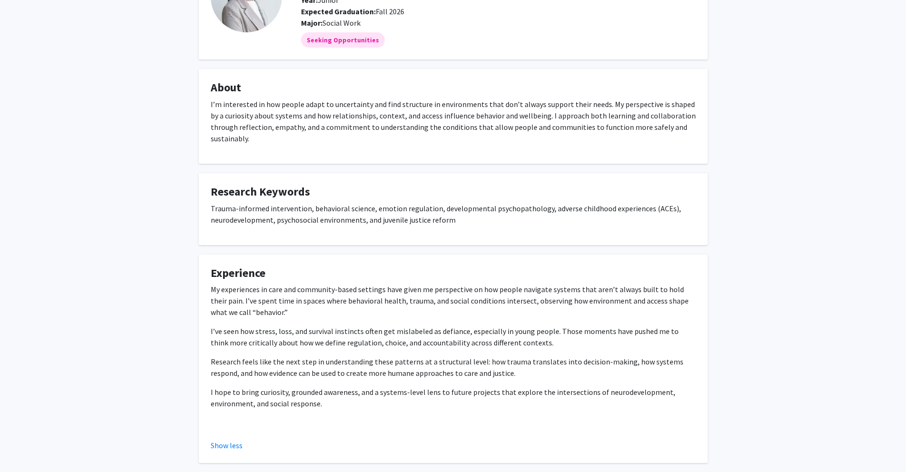
scroll to position [0, 0]
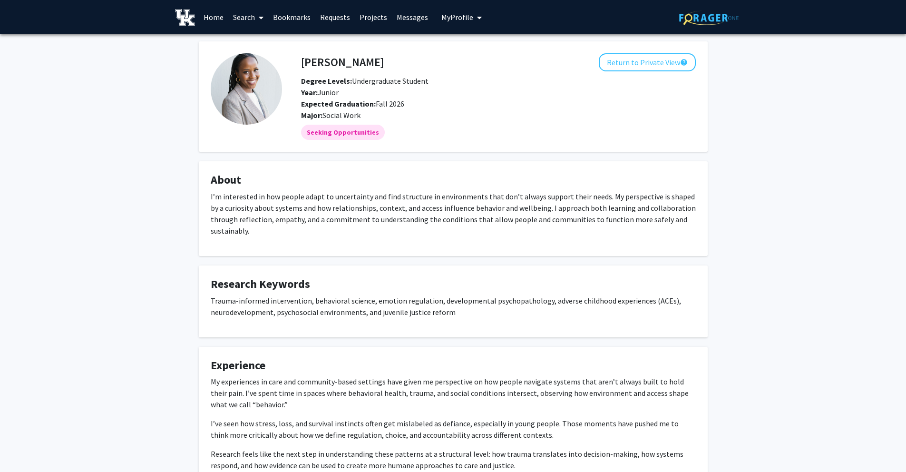
click at [259, 15] on icon at bounding box center [261, 18] width 5 height 8
click at [264, 16] on link "Search" at bounding box center [248, 16] width 40 height 33
click at [259, 20] on icon at bounding box center [261, 18] width 5 height 8
click at [260, 16] on icon at bounding box center [261, 18] width 5 height 8
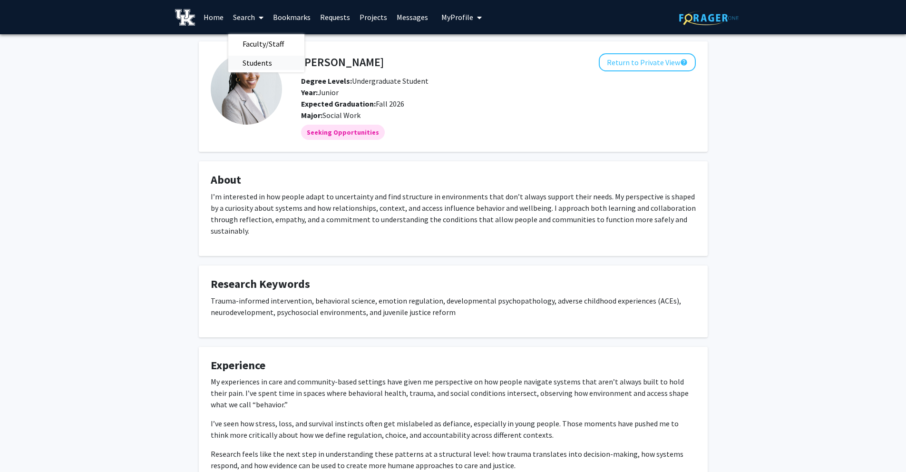
click at [257, 59] on span "Students" at bounding box center [257, 62] width 58 height 19
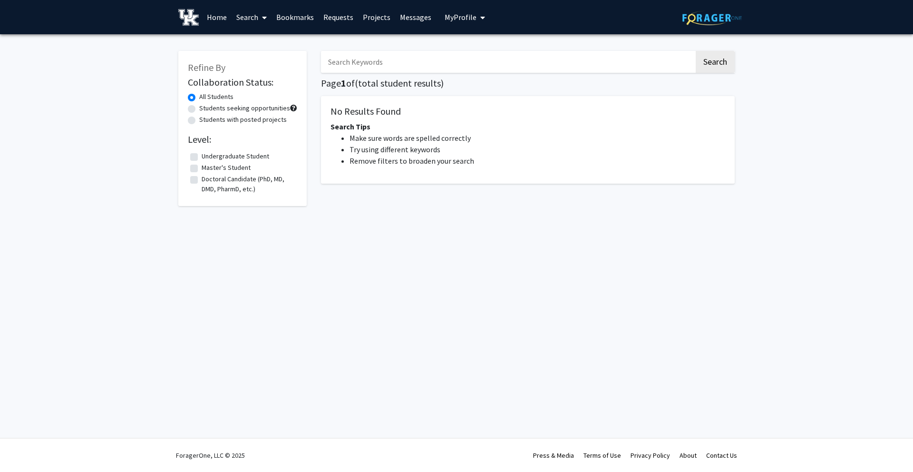
click at [386, 54] on input "Search Keywords" at bounding box center [507, 62] width 373 height 22
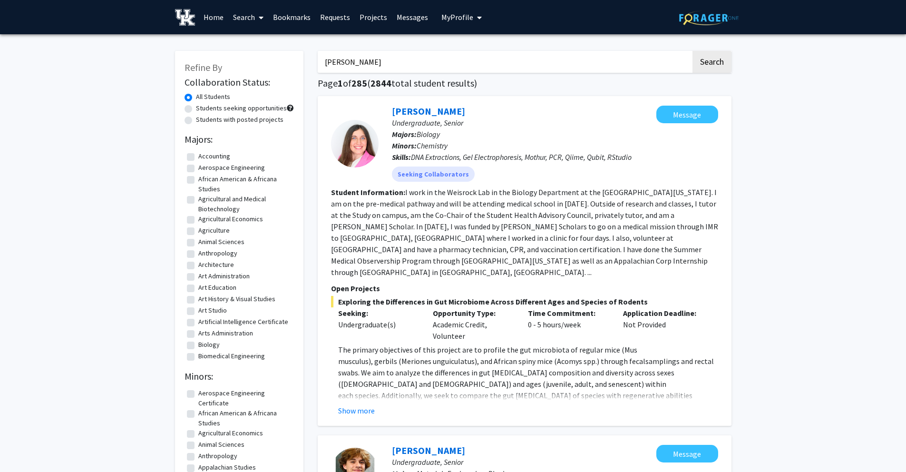
type input "micheline"
click at [693, 51] on button "Search" at bounding box center [712, 62] width 39 height 22
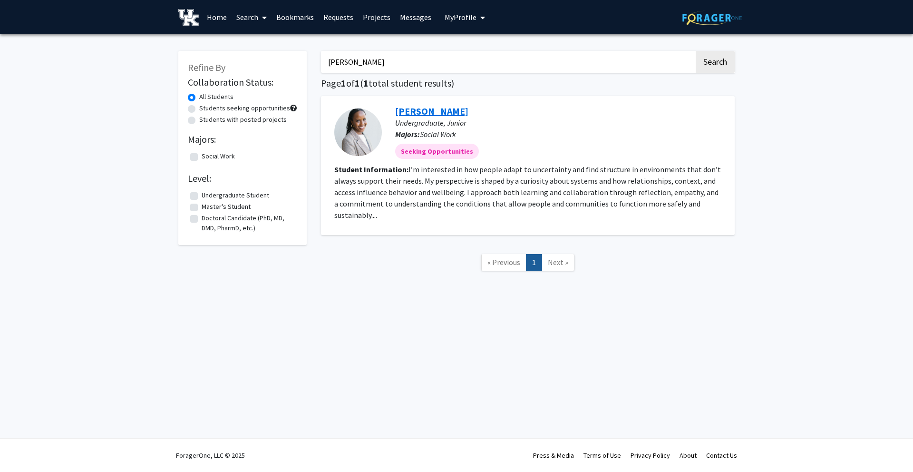
click at [418, 110] on link "micheline karenga" at bounding box center [431, 111] width 73 height 12
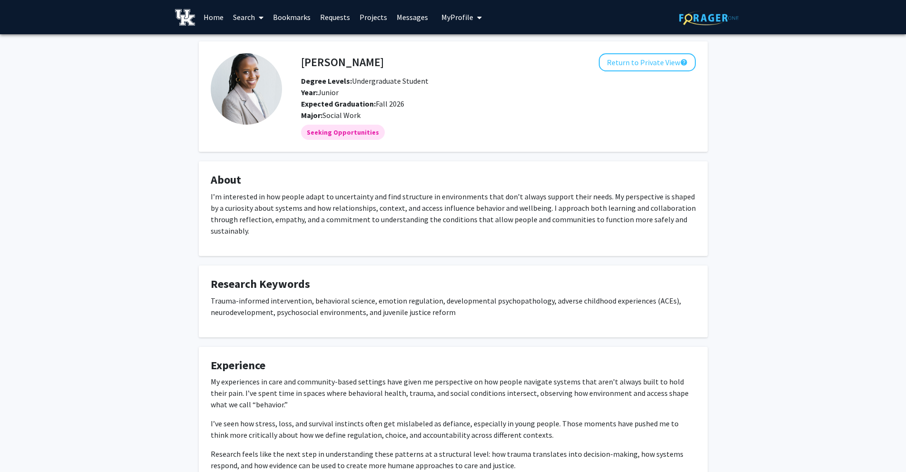
click at [347, 14] on link "Requests" at bounding box center [334, 16] width 39 height 33
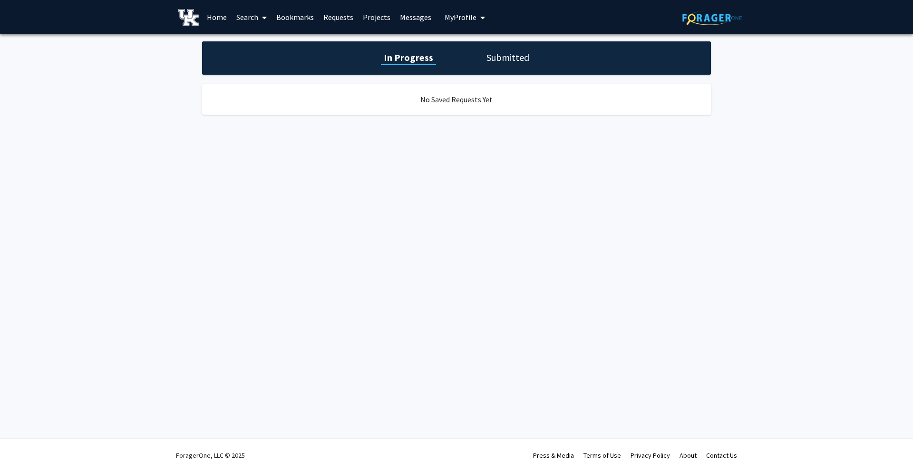
click at [333, 22] on link "Requests" at bounding box center [338, 16] width 39 height 33
click at [336, 20] on link "Requests" at bounding box center [338, 16] width 39 height 33
click at [312, 21] on link "Bookmarks" at bounding box center [295, 16] width 47 height 33
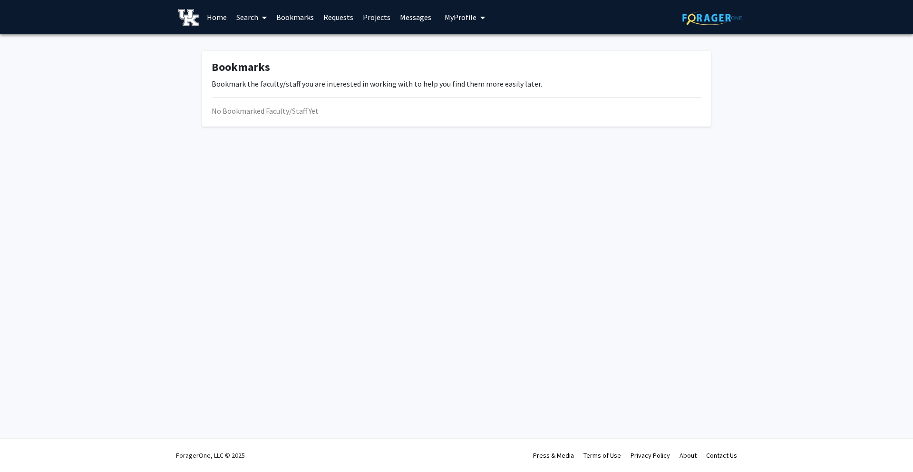
click at [255, 11] on link "Search" at bounding box center [252, 16] width 40 height 33
click at [251, 45] on span "Faculty/Staff" at bounding box center [267, 43] width 70 height 19
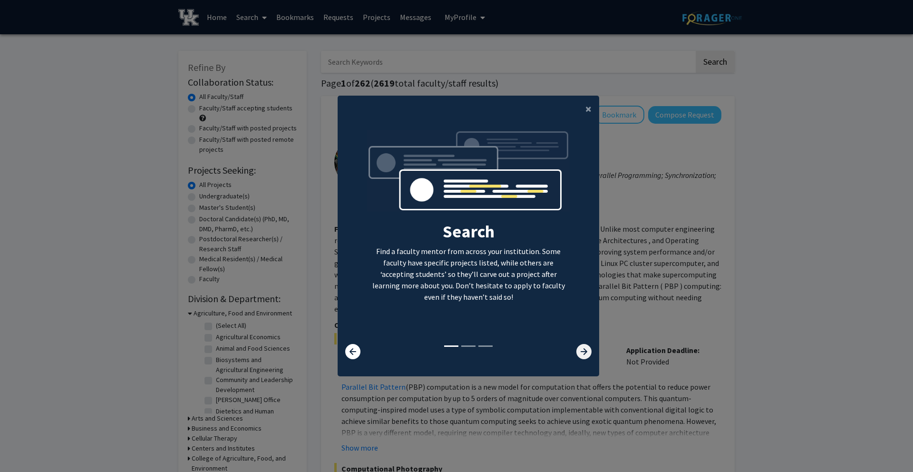
click at [577, 351] on icon at bounding box center [584, 351] width 15 height 15
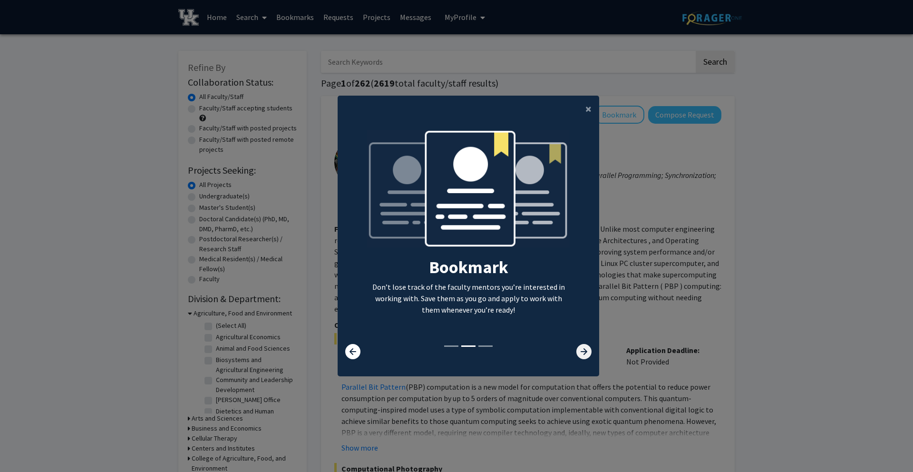
click at [577, 351] on icon at bounding box center [584, 351] width 15 height 15
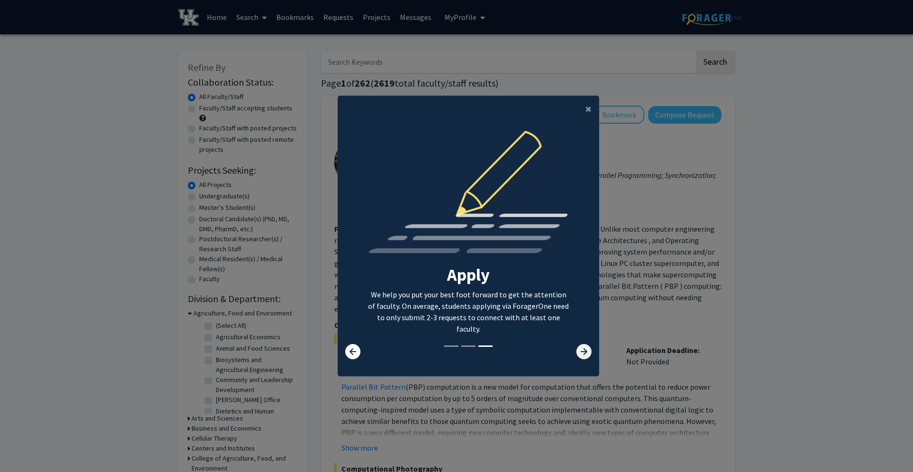
click at [577, 351] on icon at bounding box center [584, 351] width 15 height 15
click at [586, 112] on span "×" at bounding box center [589, 108] width 6 height 15
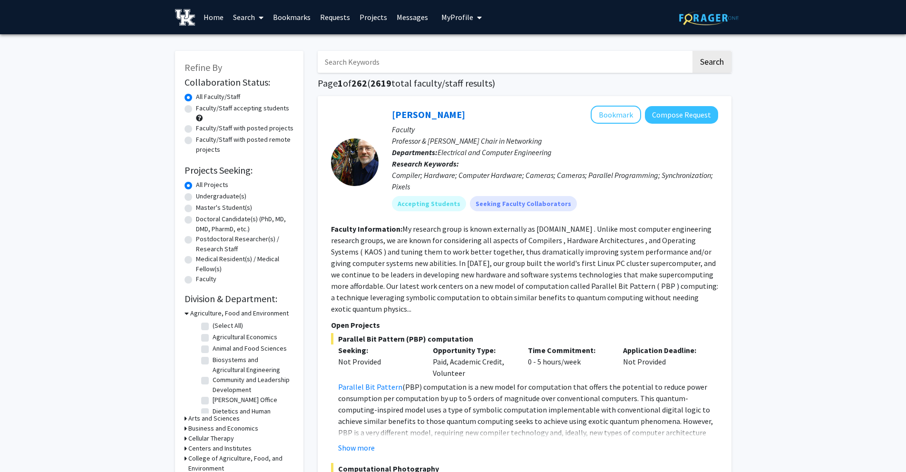
click at [389, 66] on input "Search Keywords" at bounding box center [504, 62] width 373 height 22
type input "neltner"
click at [693, 51] on button "Search" at bounding box center [712, 62] width 39 height 22
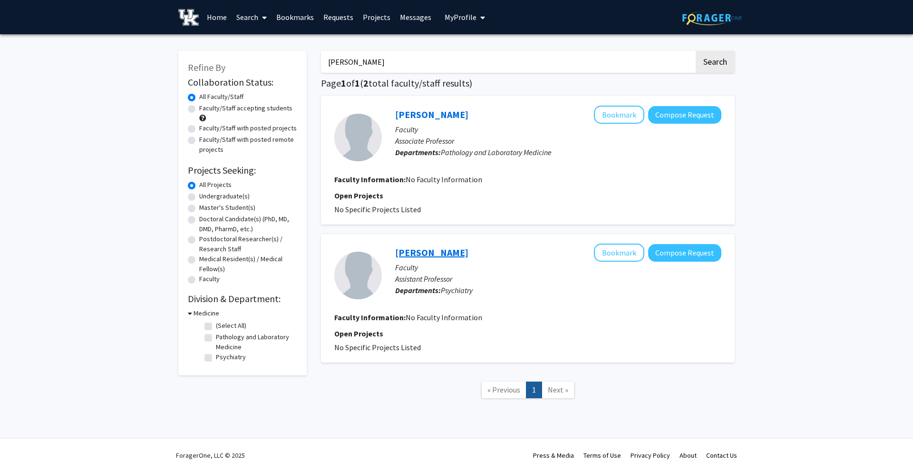
click at [405, 256] on link "Matthew Neltner" at bounding box center [431, 252] width 73 height 12
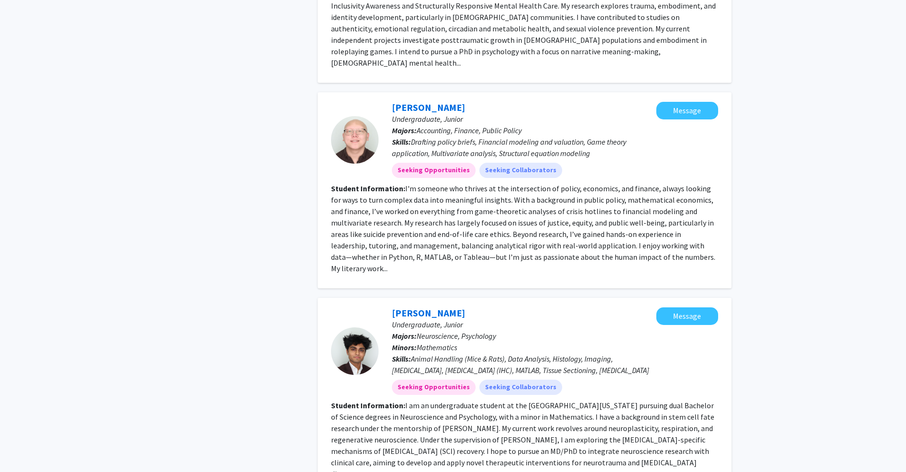
scroll to position [1952, 0]
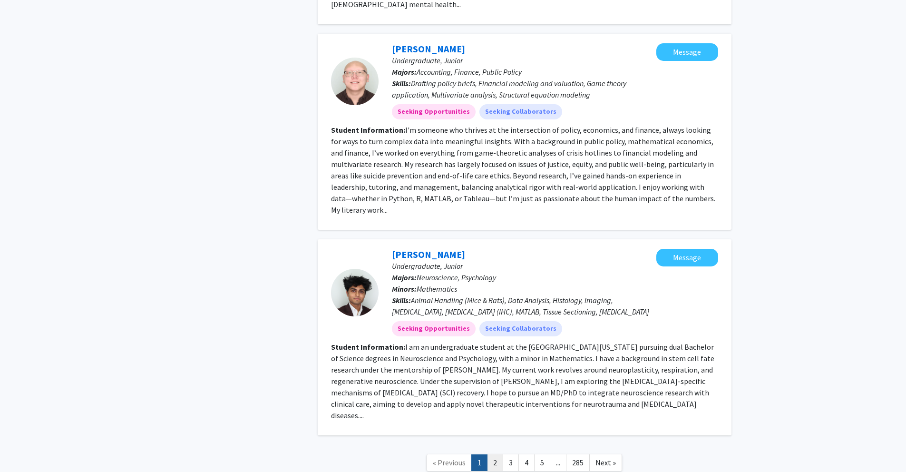
click at [489, 454] on link "2" at bounding box center [495, 462] width 16 height 17
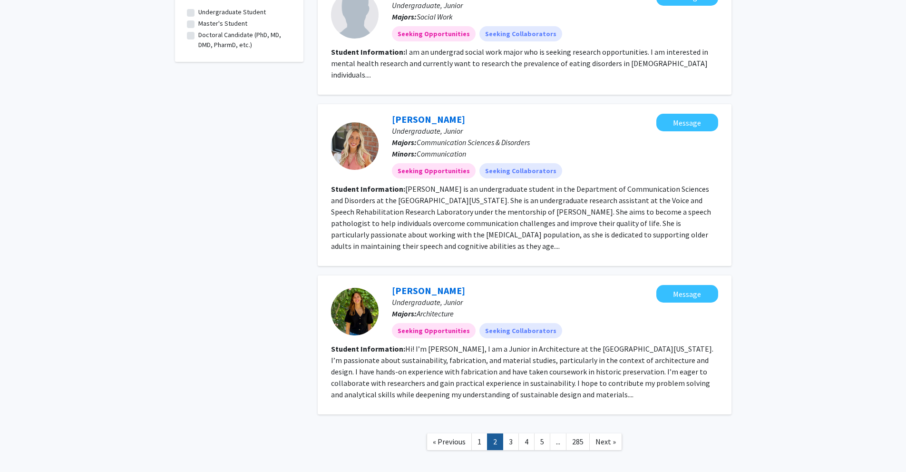
scroll to position [1090, 0]
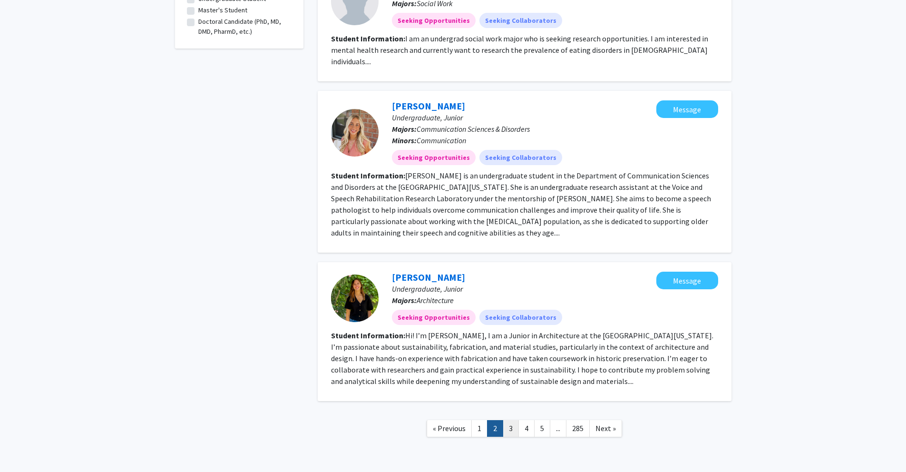
click at [512, 420] on link "3" at bounding box center [511, 428] width 16 height 17
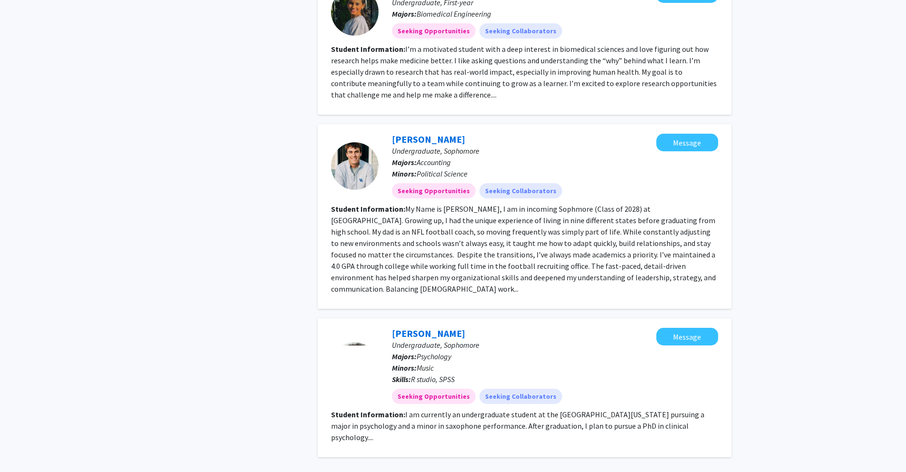
scroll to position [1218, 0]
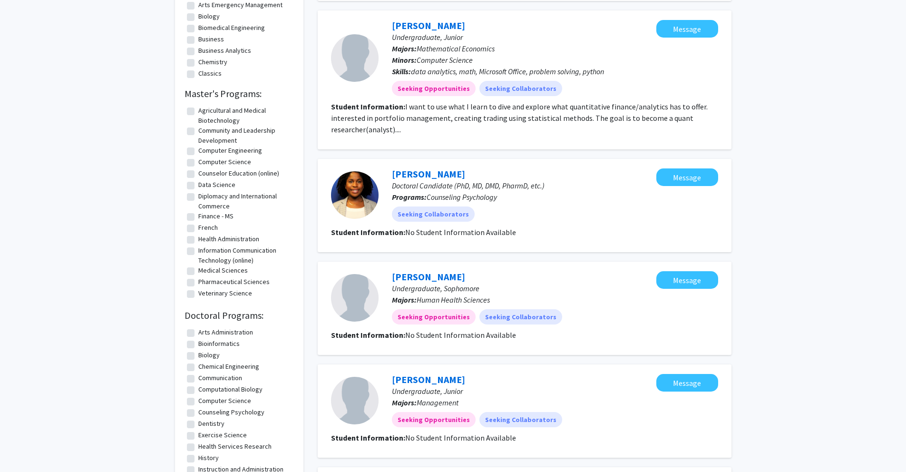
scroll to position [527, 0]
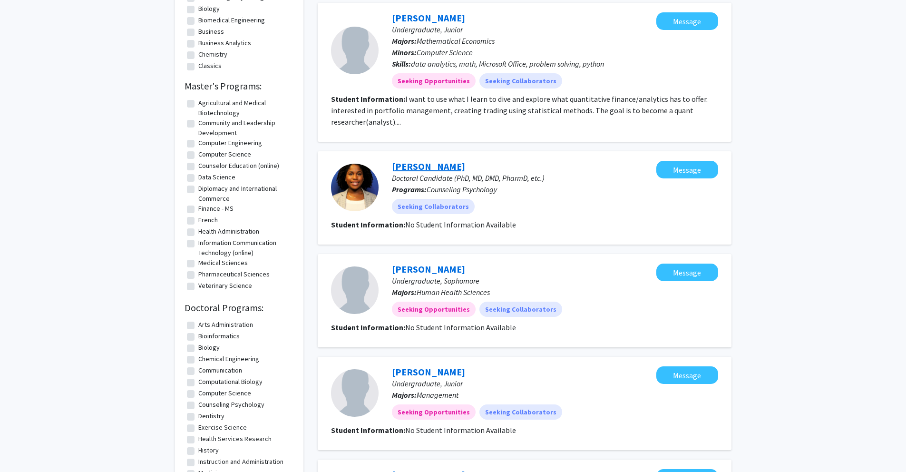
click at [437, 167] on link "Courtney Wright" at bounding box center [428, 166] width 73 height 12
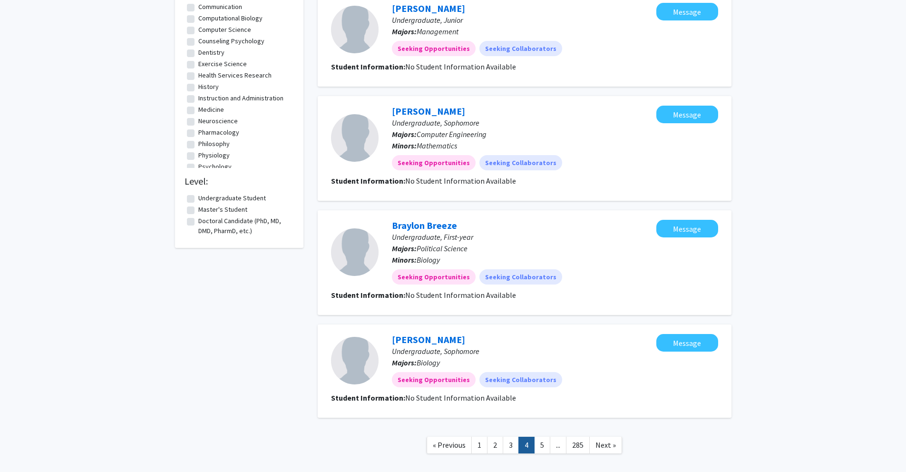
scroll to position [941, 0]
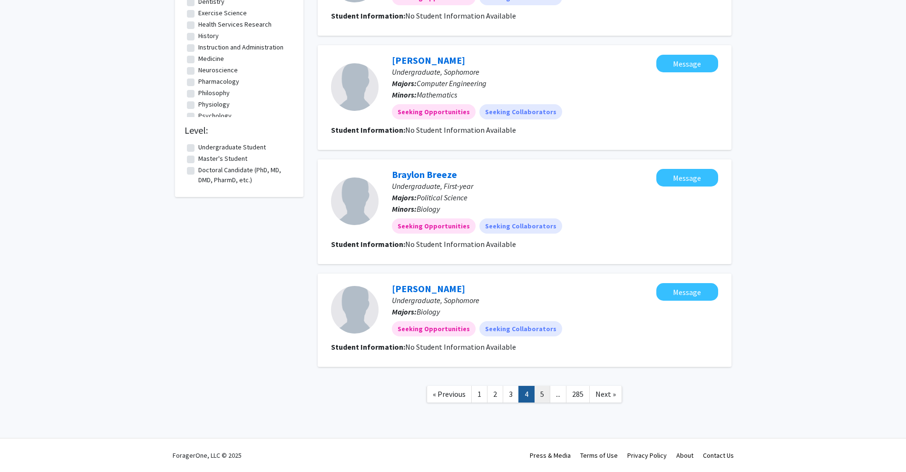
click at [545, 398] on link "5" at bounding box center [542, 394] width 16 height 17
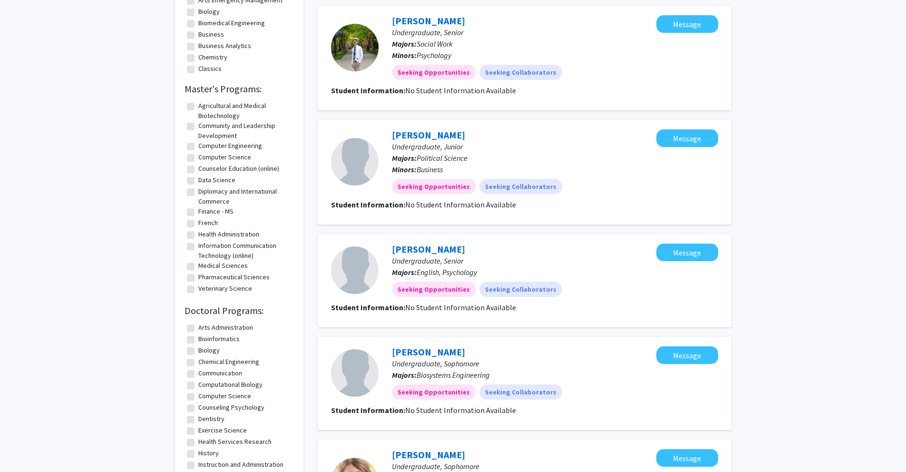
scroll to position [804, 0]
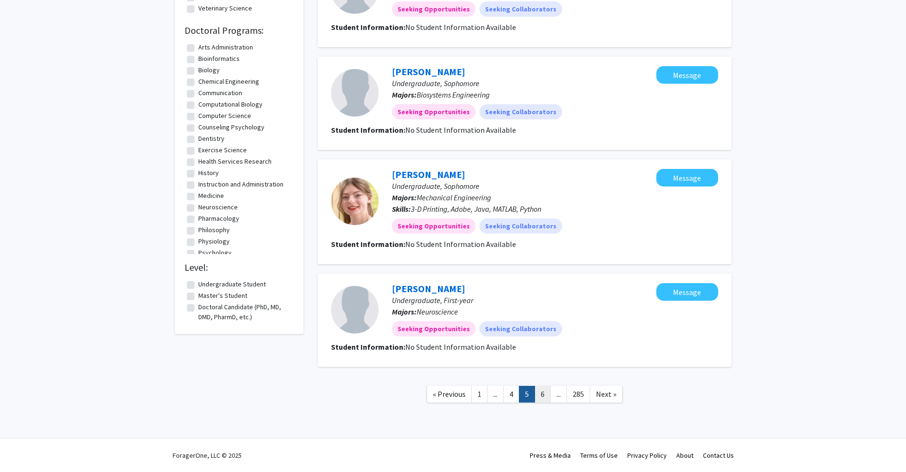
click at [544, 395] on link "6" at bounding box center [543, 394] width 16 height 17
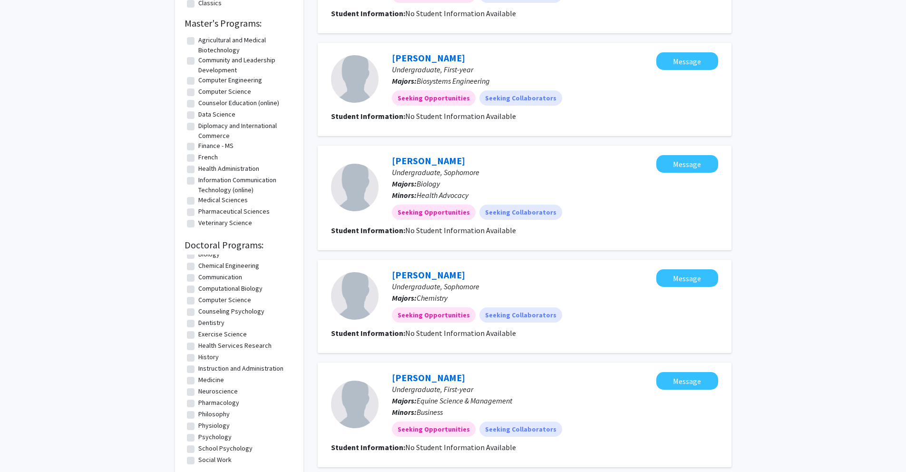
scroll to position [653, 0]
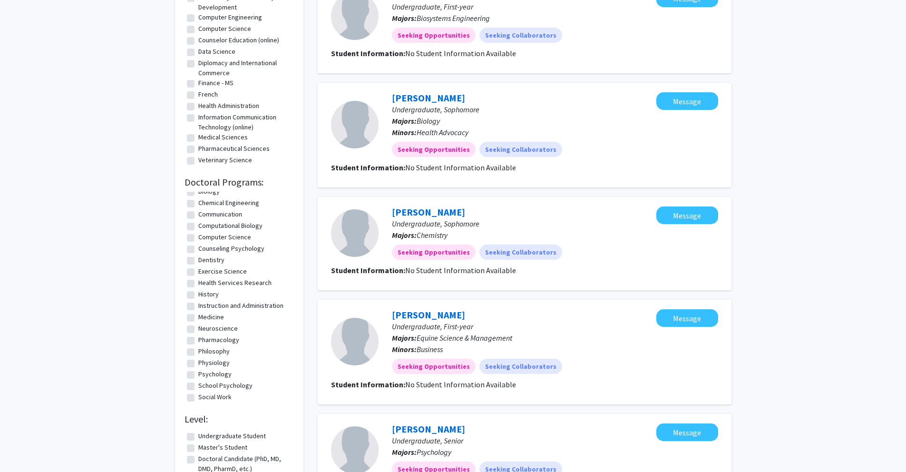
click at [211, 395] on label "Social Work" at bounding box center [214, 397] width 33 height 10
click at [205, 395] on input "Social Work" at bounding box center [201, 395] width 6 height 6
checkbox input "true"
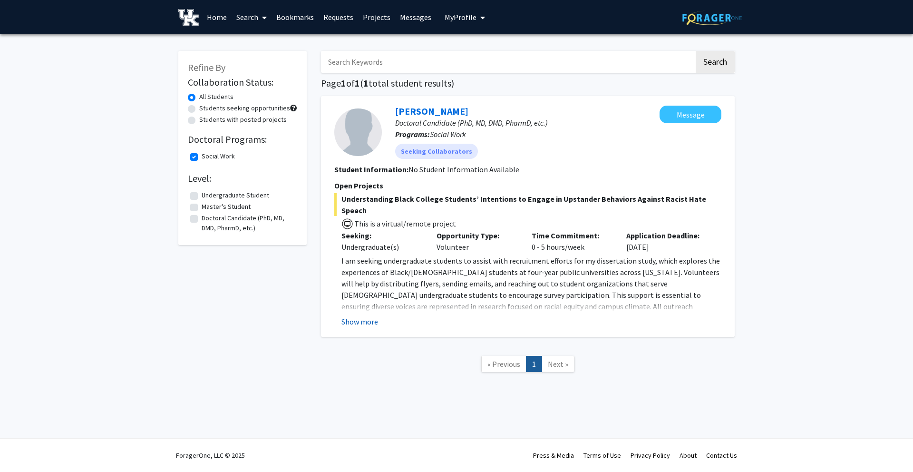
click at [362, 316] on button "Show more" at bounding box center [360, 321] width 37 height 11
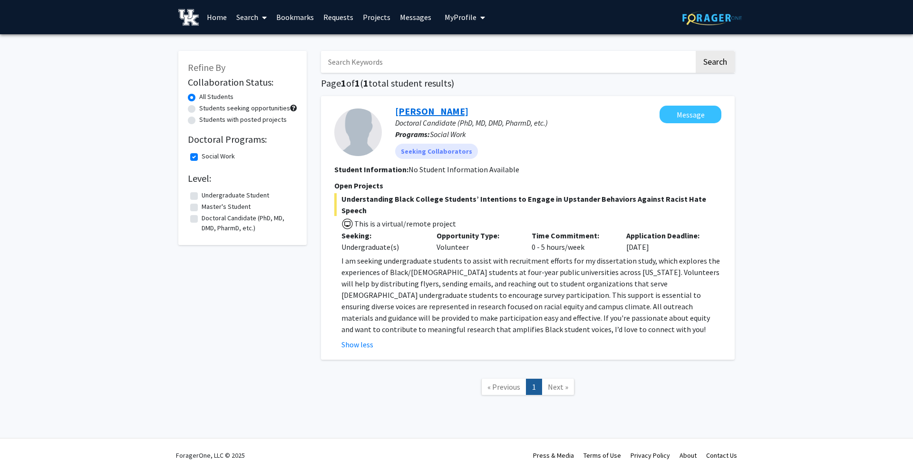
click at [449, 115] on link "Alisia Sullivan" at bounding box center [431, 111] width 73 height 12
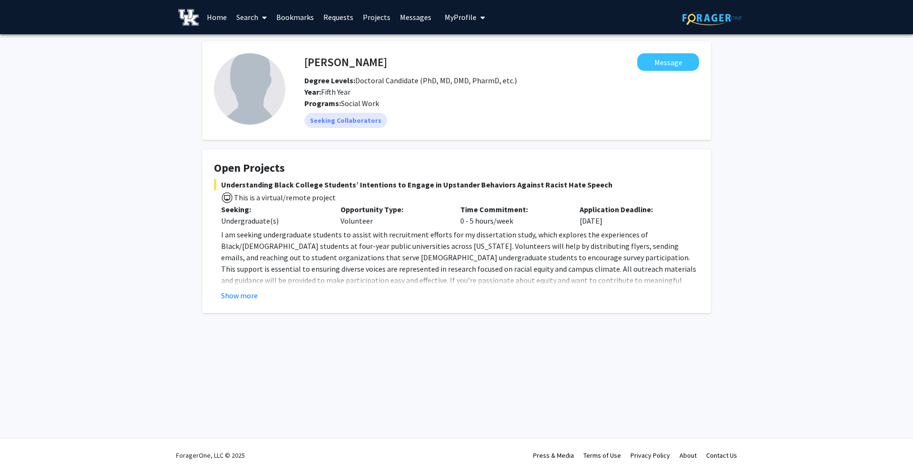
click at [243, 296] on button "Show more" at bounding box center [239, 295] width 37 height 11
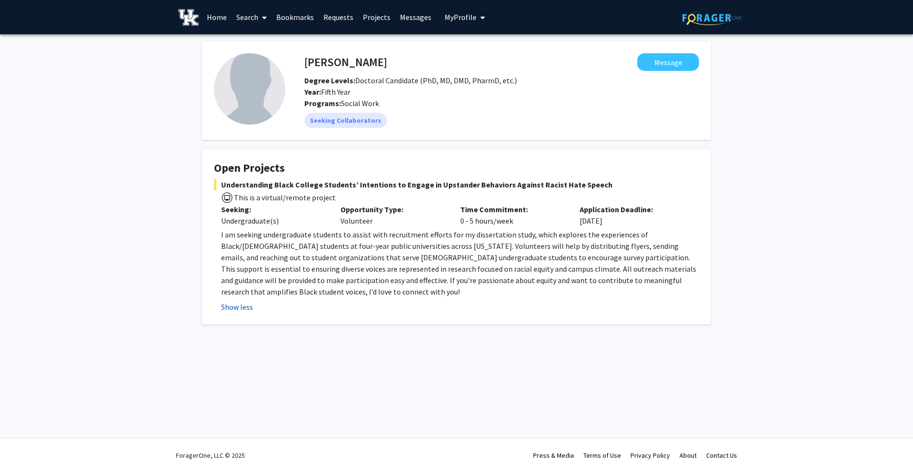
click at [243, 310] on button "Show less" at bounding box center [237, 306] width 32 height 11
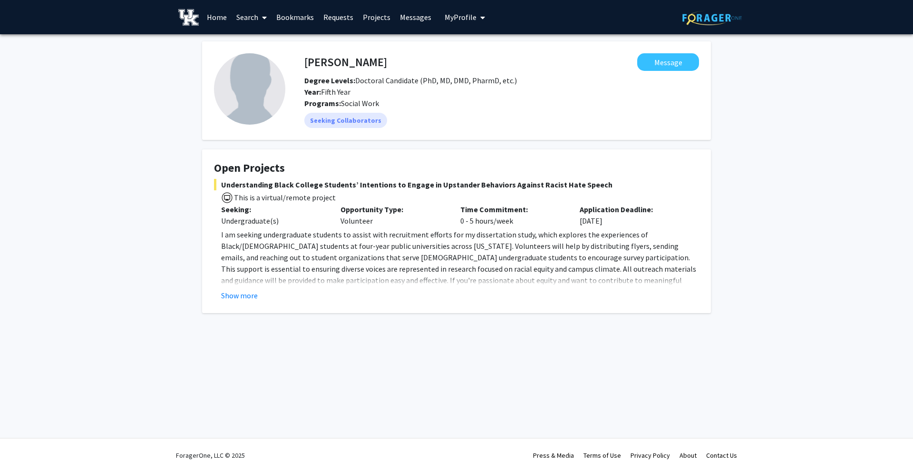
click at [244, 304] on fg-card "Open Projects Understanding Black College Students’ Intentions to Engage in Ups…" at bounding box center [456, 231] width 509 height 164
click at [244, 300] on button "Show more" at bounding box center [239, 295] width 37 height 11
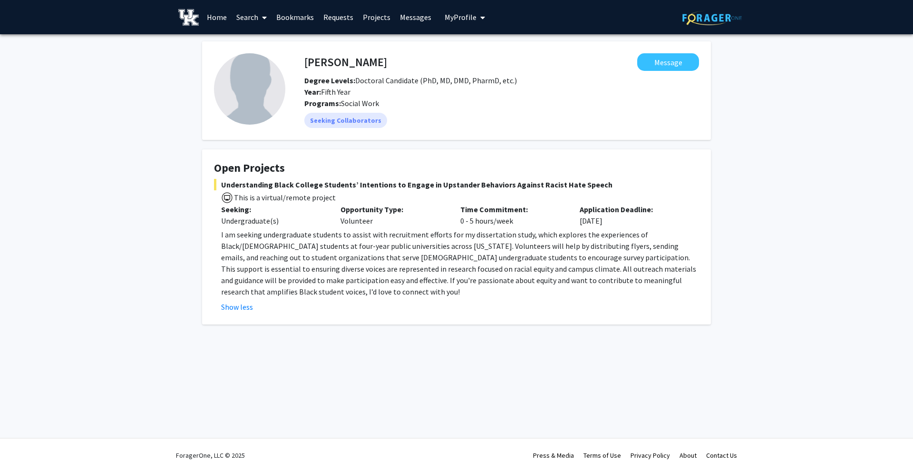
click at [335, 237] on p "I am seeking undergraduate students to assist with recruitment efforts for my d…" at bounding box center [460, 263] width 478 height 68
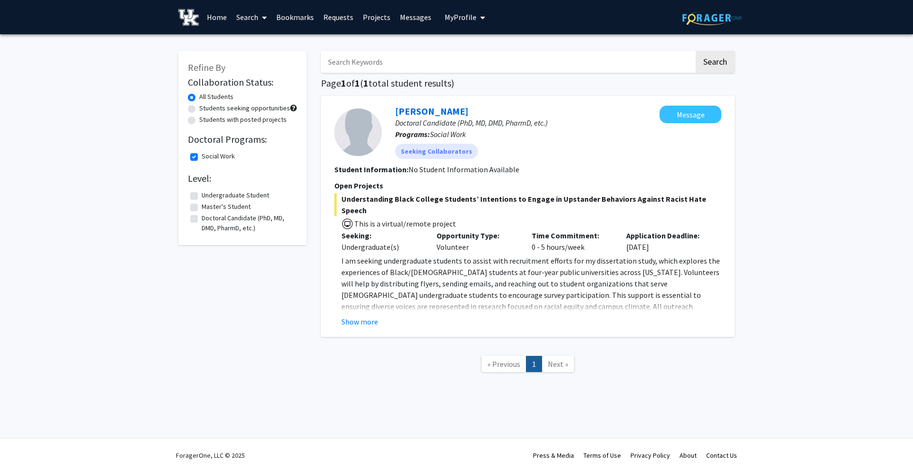
click at [196, 161] on fg-checkbox "Social Work Social Work" at bounding box center [242, 156] width 105 height 11
click at [202, 156] on label "Social Work" at bounding box center [218, 156] width 33 height 10
click at [202, 156] on input "Social Work" at bounding box center [205, 154] width 6 height 6
checkbox input "false"
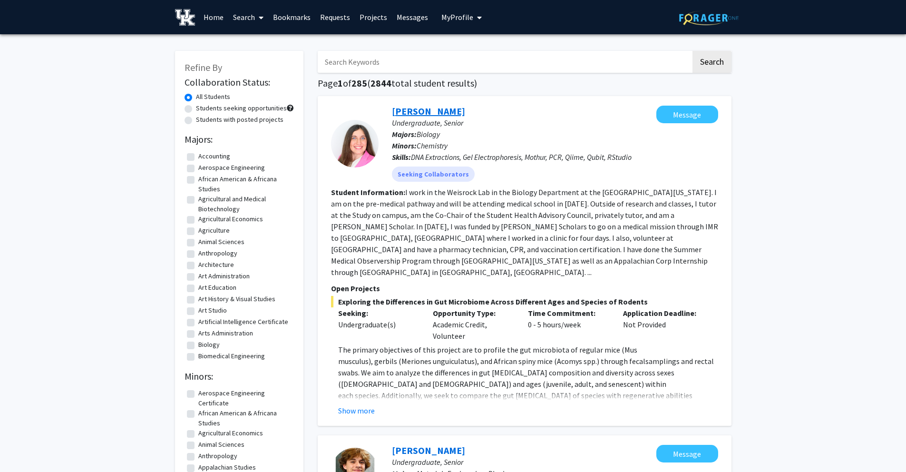
click at [419, 116] on link "Hannah Allen" at bounding box center [428, 111] width 73 height 12
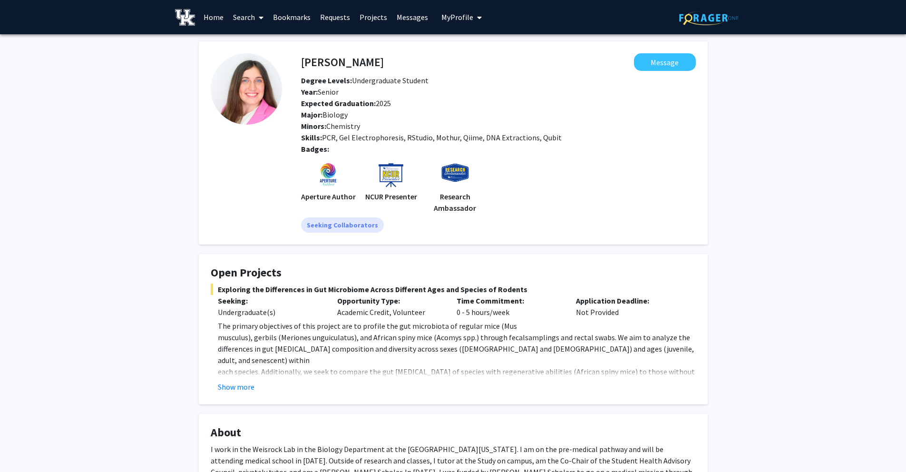
click at [453, 22] on button "My Profile" at bounding box center [462, 17] width 46 height 34
click at [467, 93] on link "Log Out" at bounding box center [491, 87] width 86 height 11
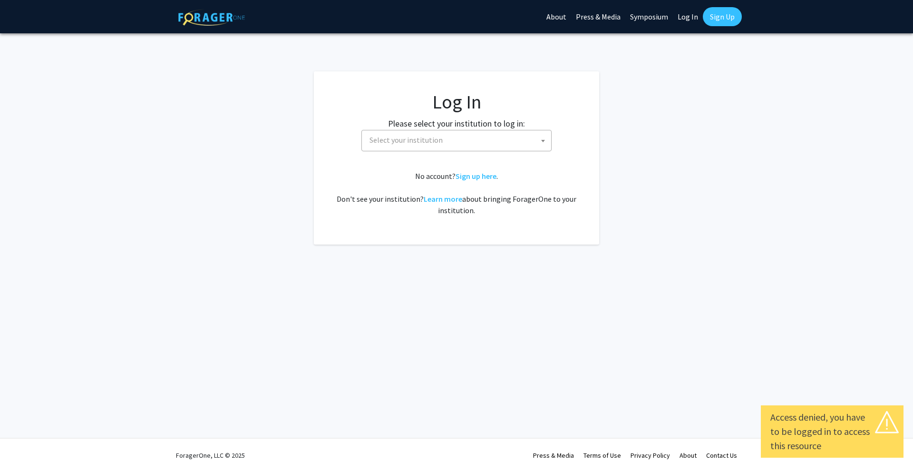
select select
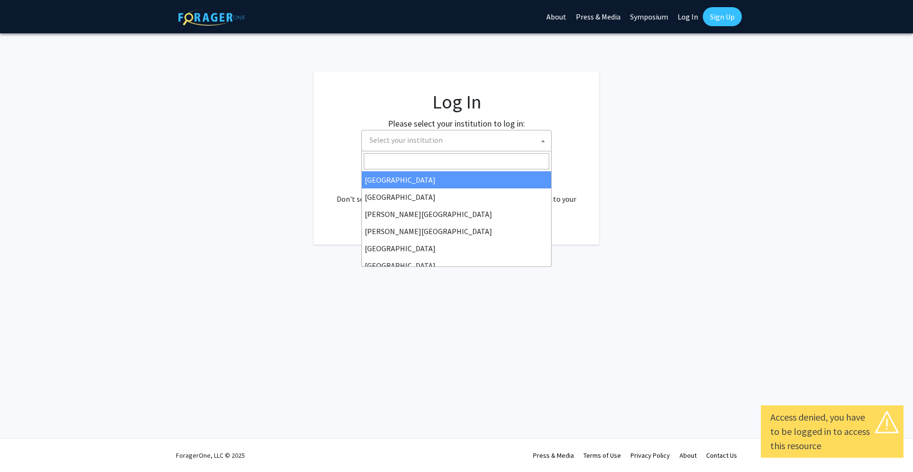
click at [445, 139] on span "Select your institution" at bounding box center [459, 140] width 186 height 20
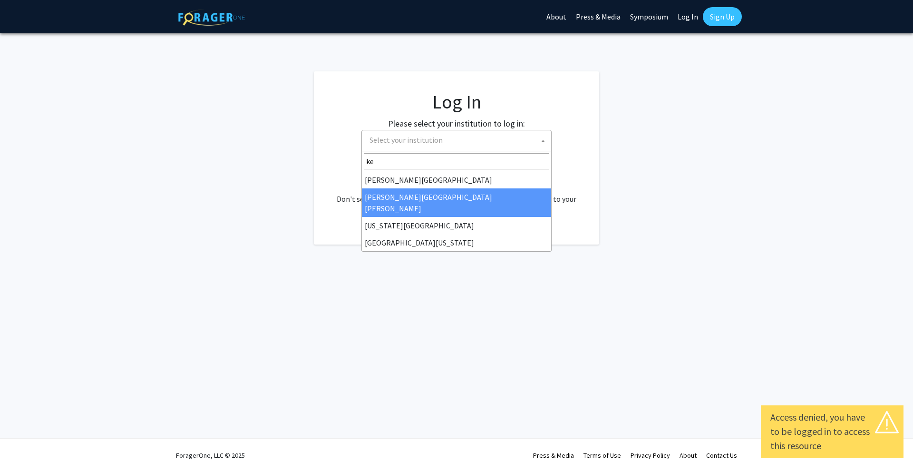
type input "ken"
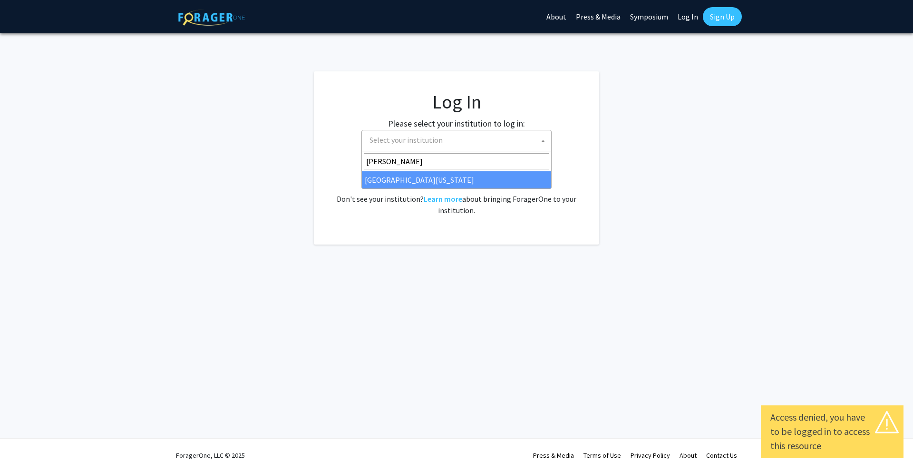
select select "13"
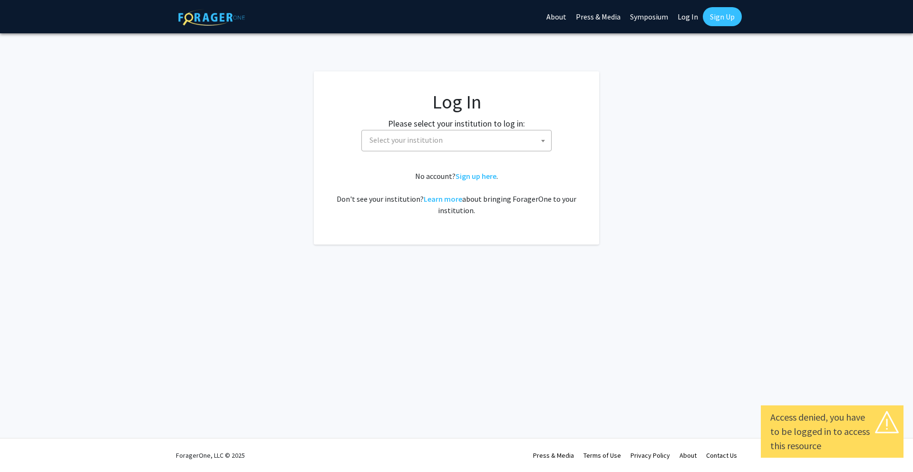
select select
click at [436, 136] on span "Select your institution" at bounding box center [406, 140] width 73 height 10
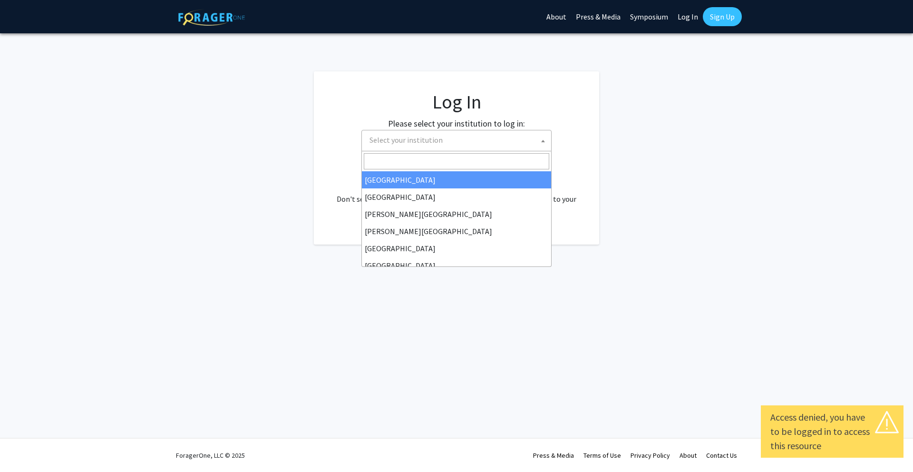
drag, startPoint x: 437, startPoint y: 139, endPoint x: 350, endPoint y: 119, distance: 89.8
click at [437, 138] on span "Select your institution" at bounding box center [406, 140] width 73 height 10
